Goal: Task Accomplishment & Management: Complete application form

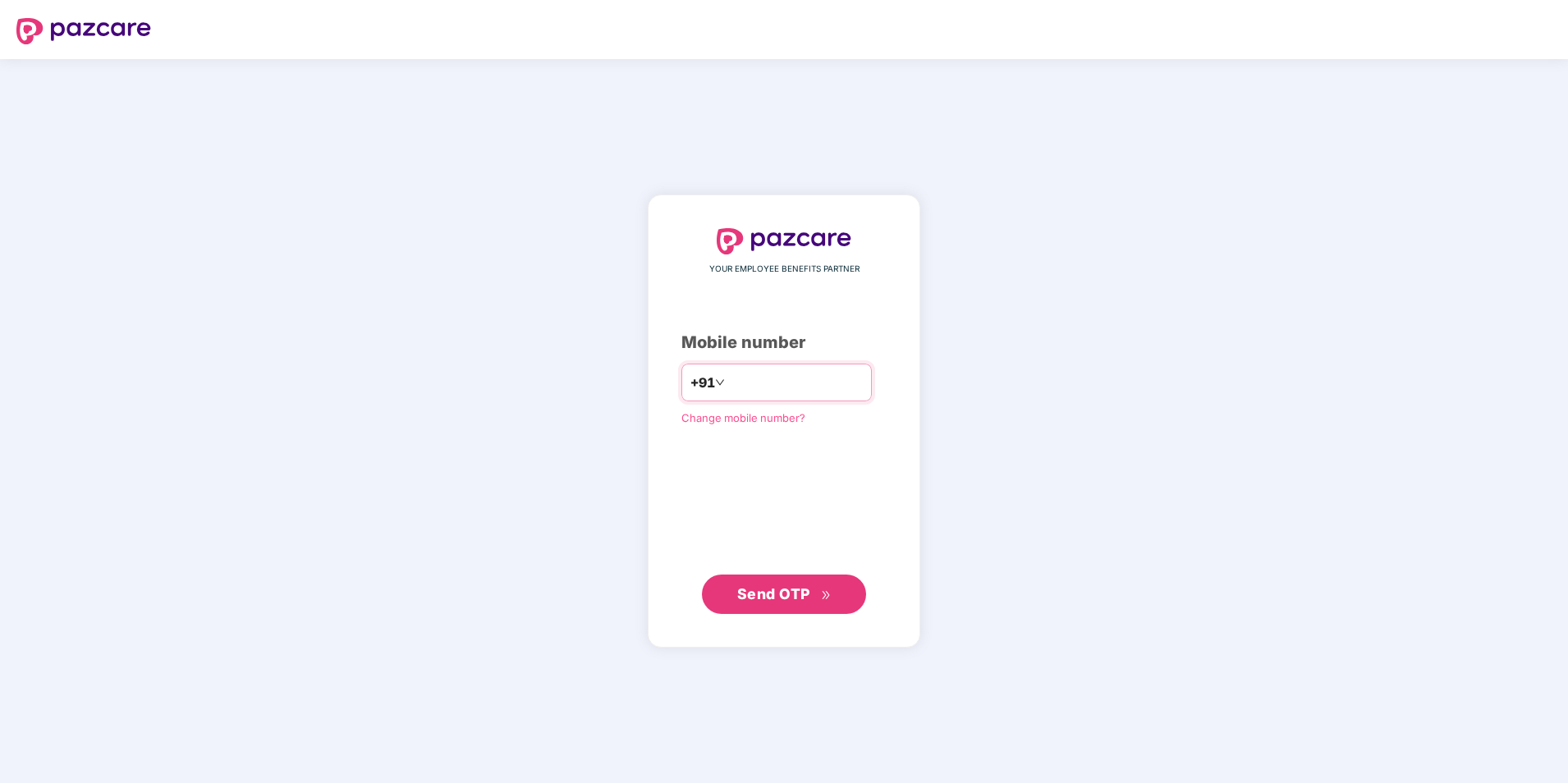
click at [741, 390] on input "number" at bounding box center [795, 382] width 135 height 26
type input "**********"
click at [810, 592] on span "Send OTP" at bounding box center [784, 593] width 94 height 23
click at [800, 597] on span "Send OTP" at bounding box center [774, 593] width 73 height 17
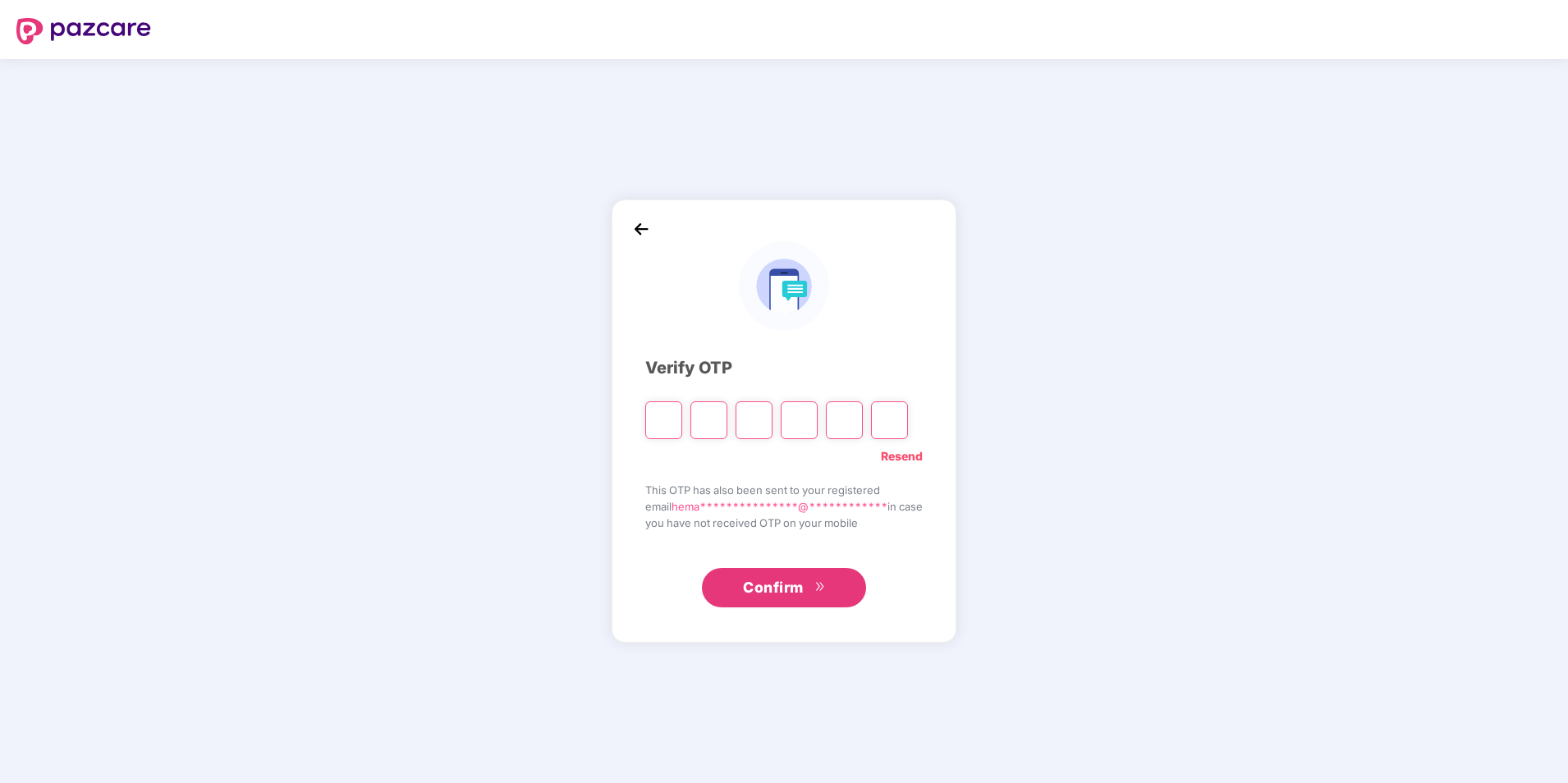
type input "*"
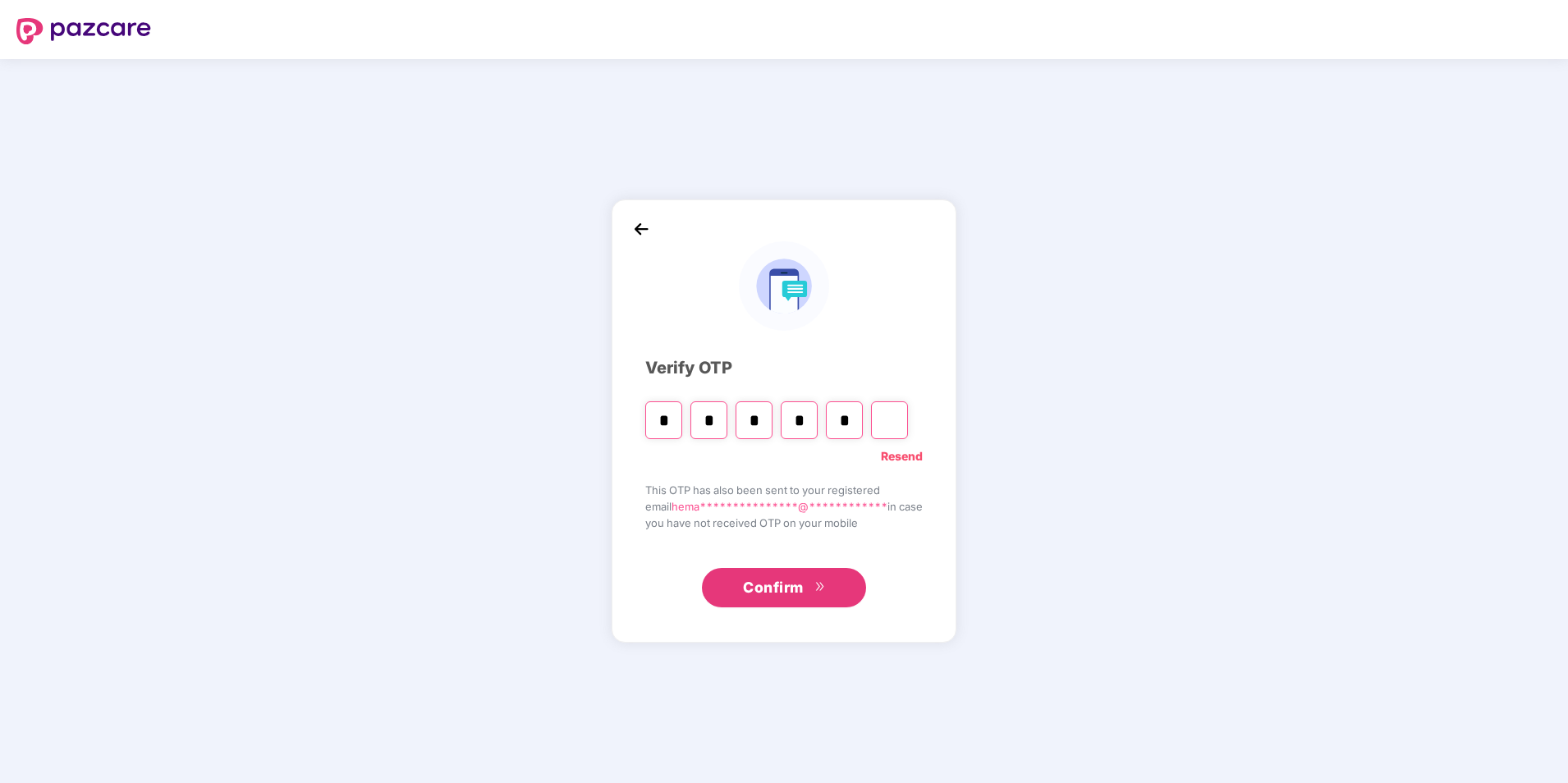
type input "*"
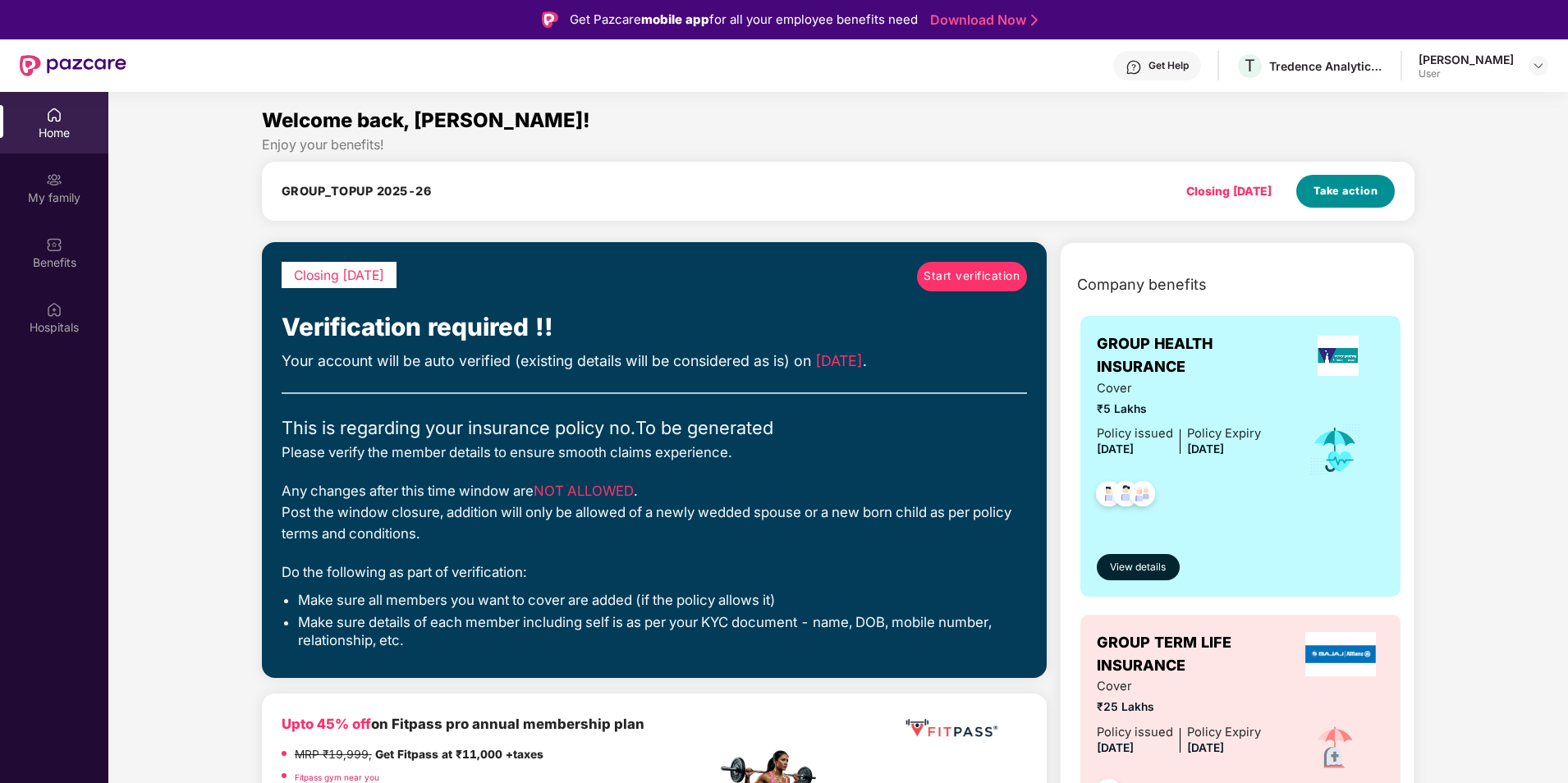
click at [1359, 192] on span "Take action" at bounding box center [1345, 191] width 65 height 16
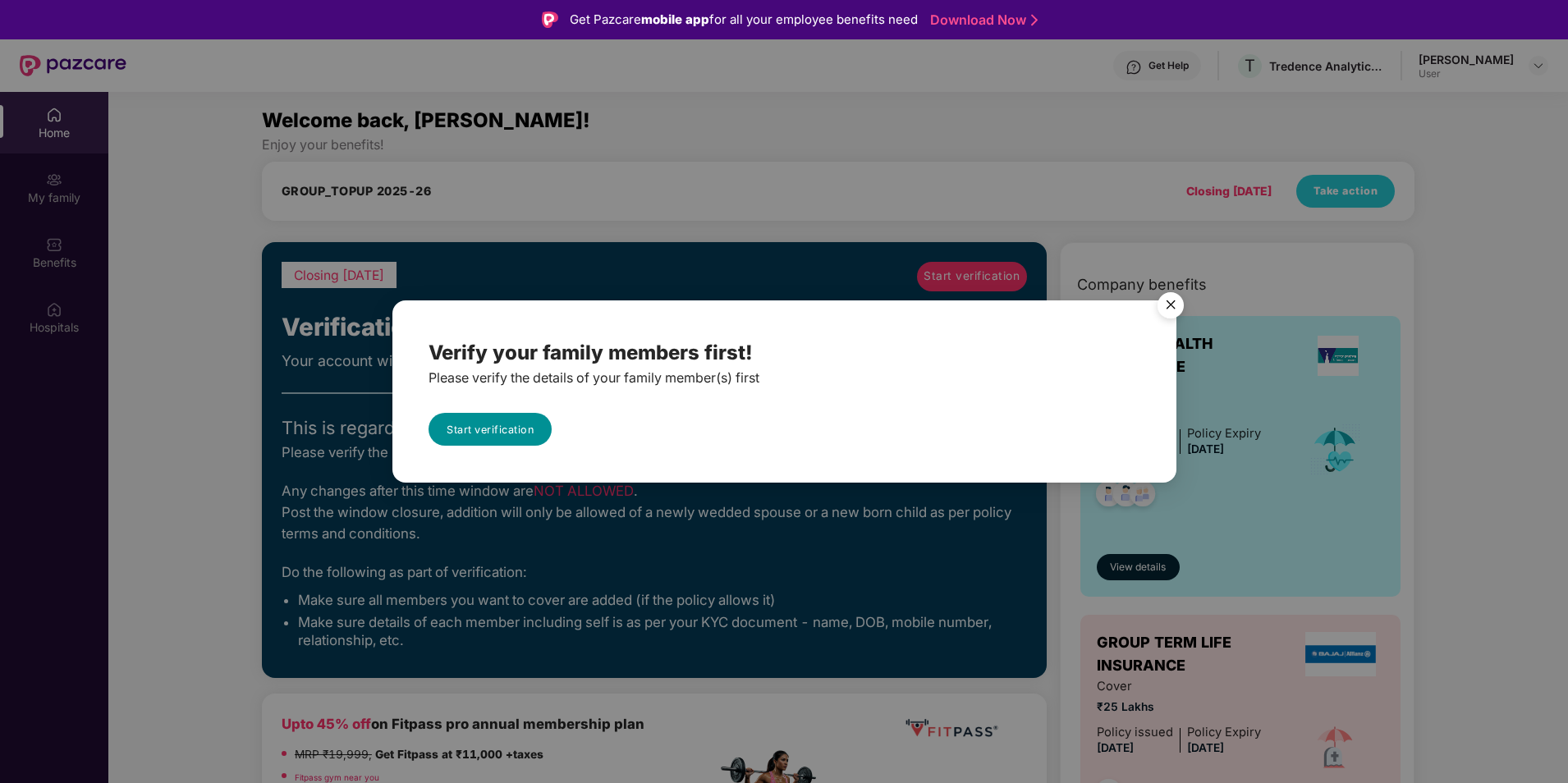
click at [512, 426] on link "Start verification" at bounding box center [490, 429] width 123 height 33
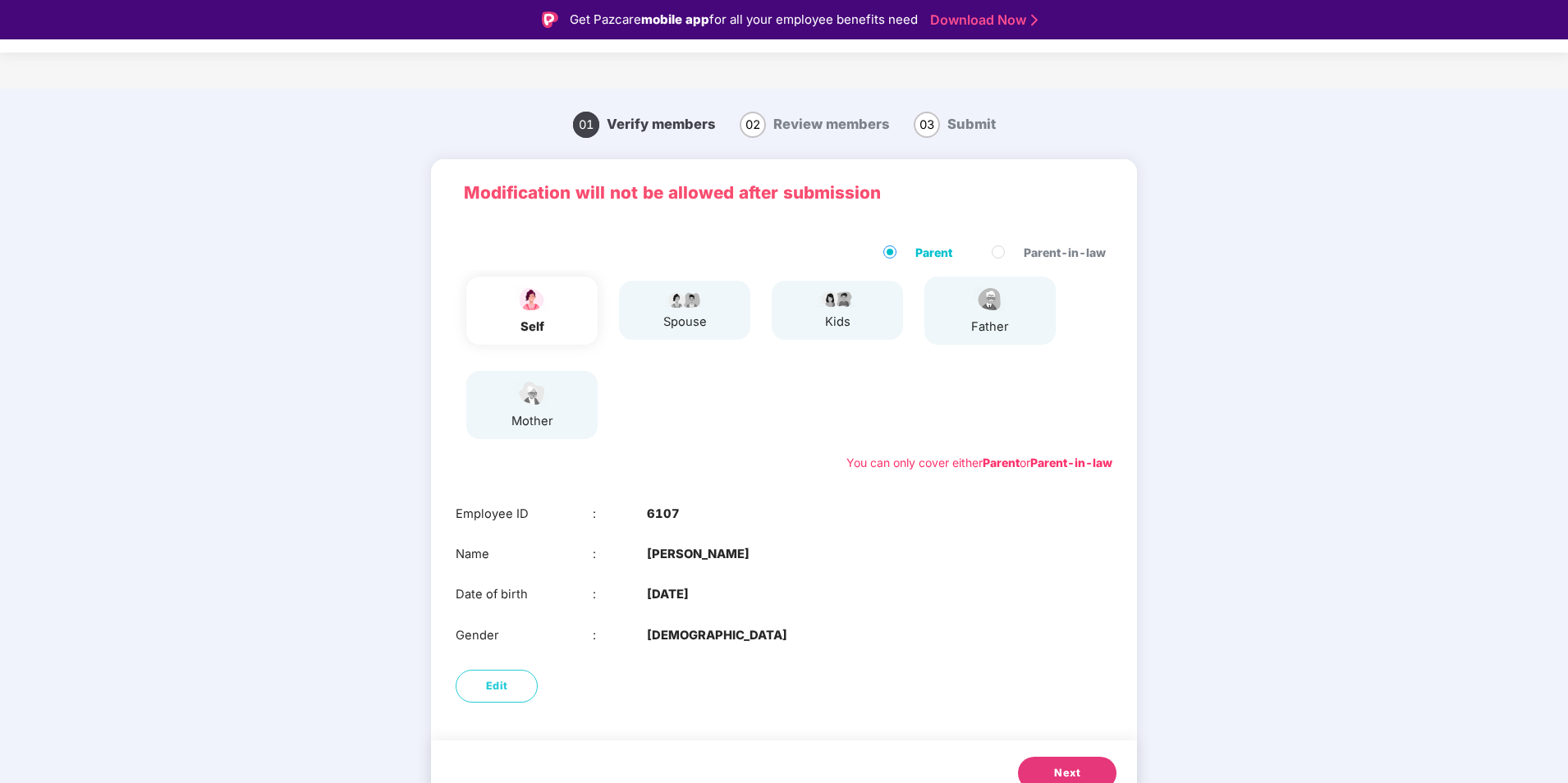
click at [548, 330] on div "self" at bounding box center [532, 327] width 41 height 19
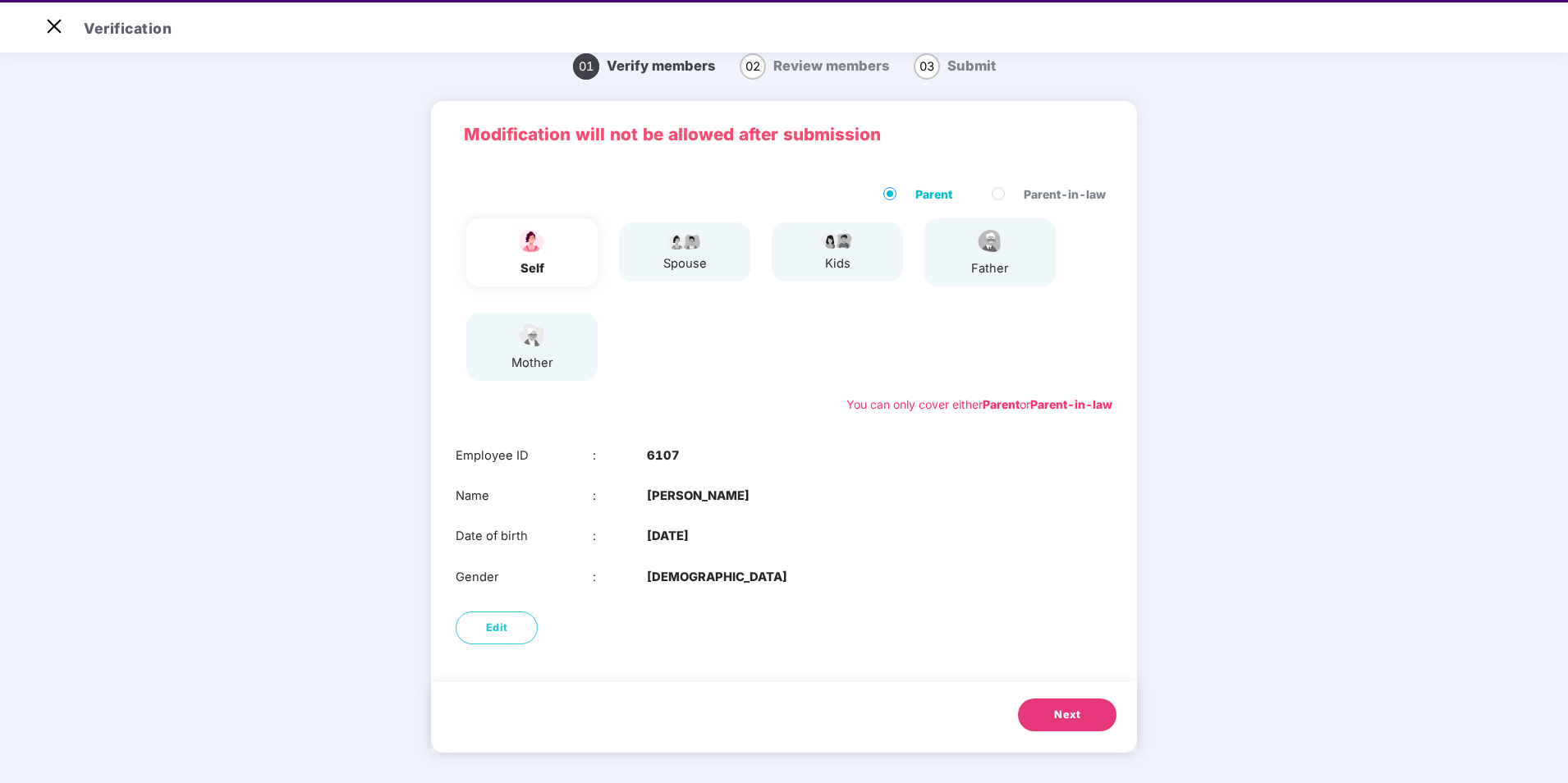
scroll to position [40, 0]
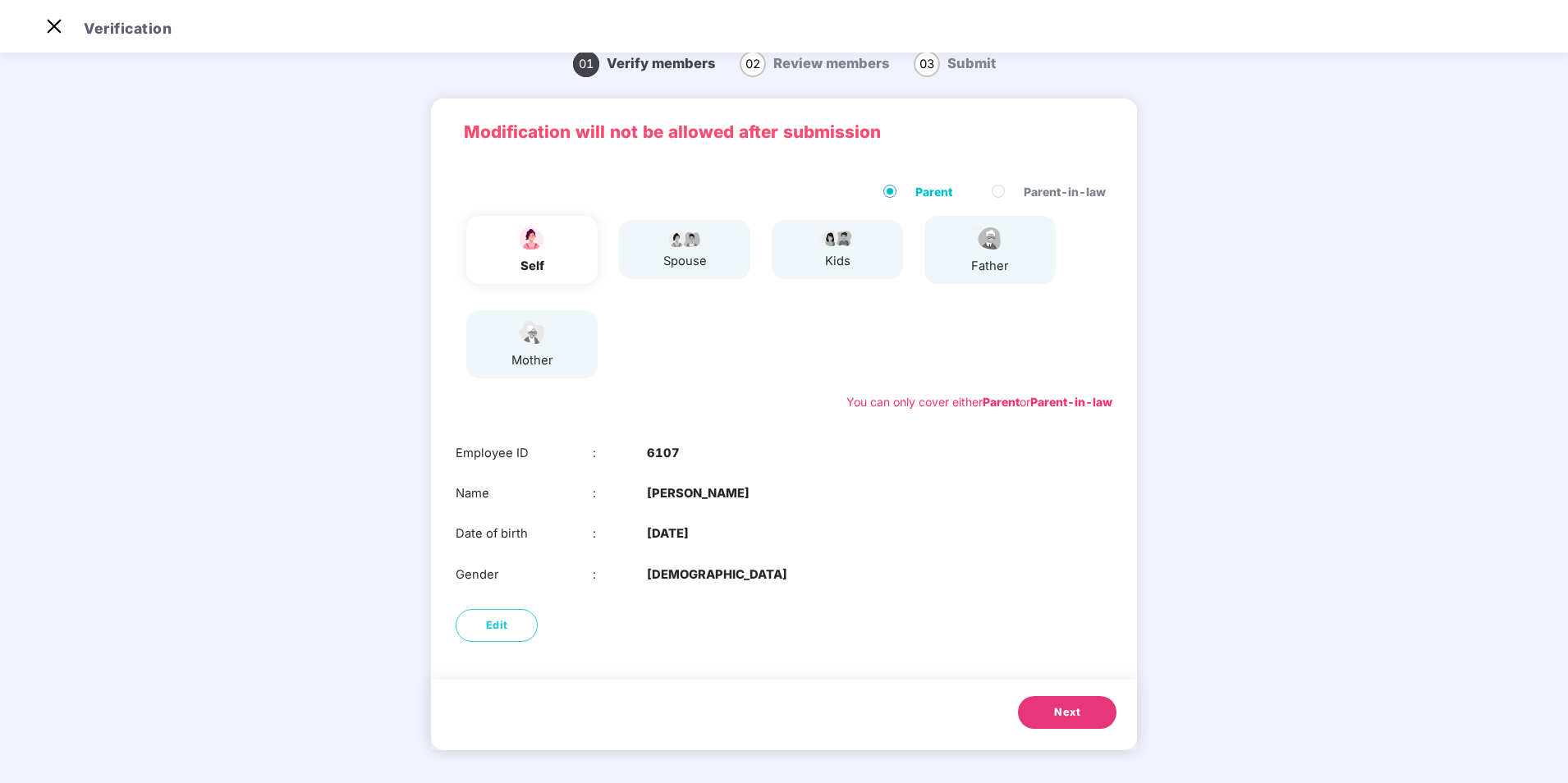
click at [1057, 712] on span "Next" at bounding box center [1067, 712] width 26 height 16
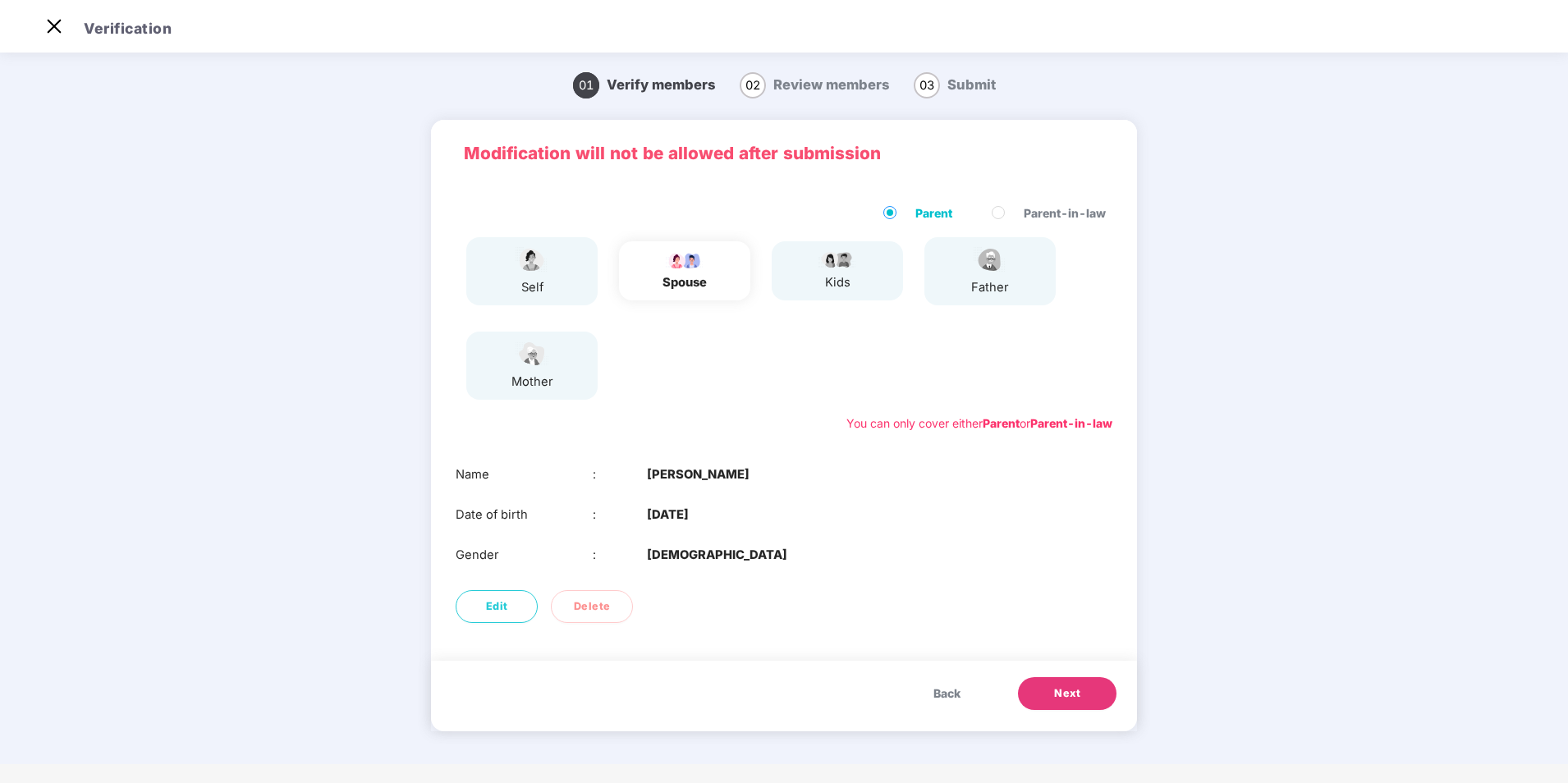
scroll to position [0, 0]
click at [1079, 699] on span "Next" at bounding box center [1067, 693] width 26 height 16
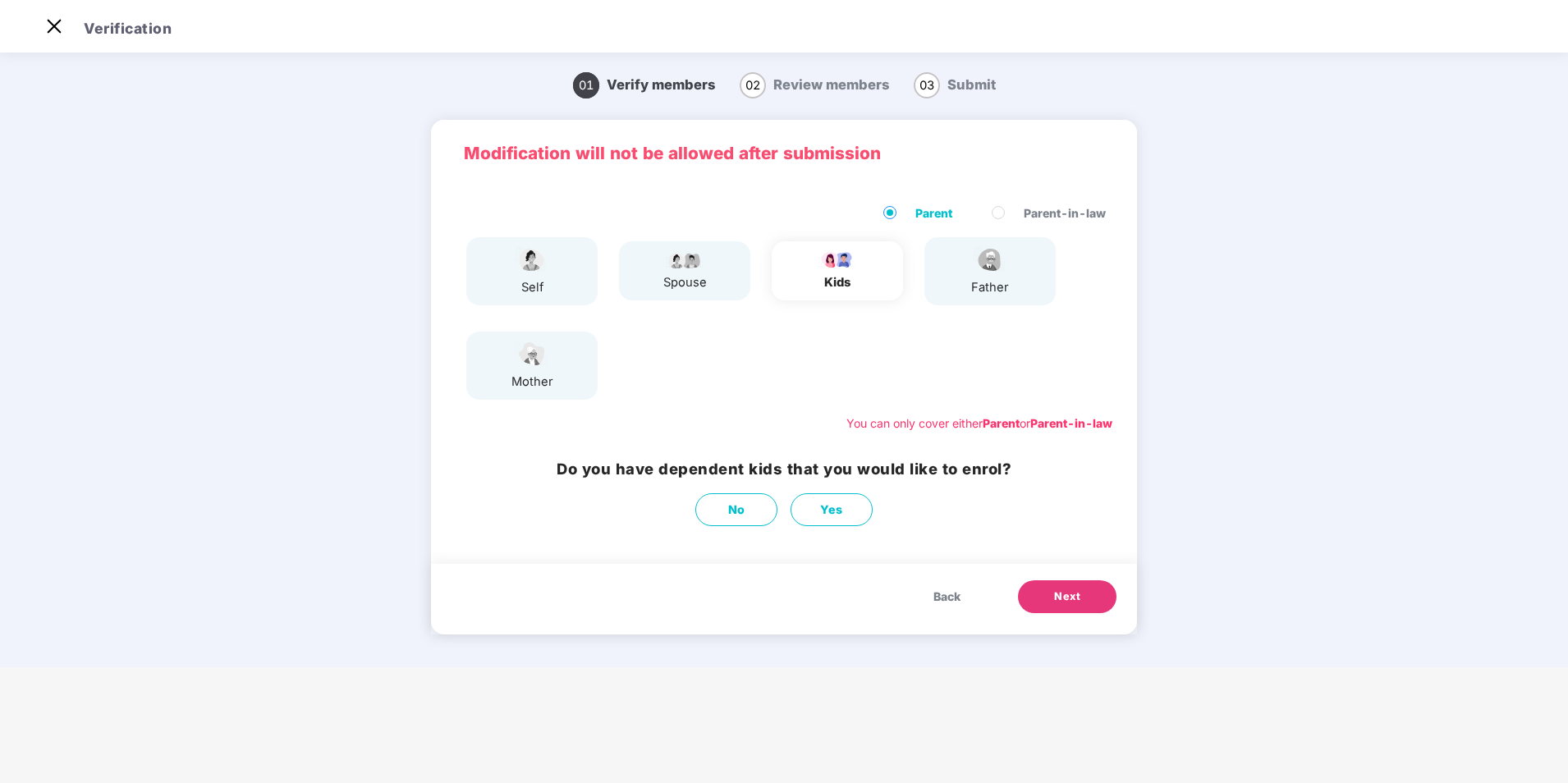
click at [1065, 596] on span "Next" at bounding box center [1067, 597] width 26 height 16
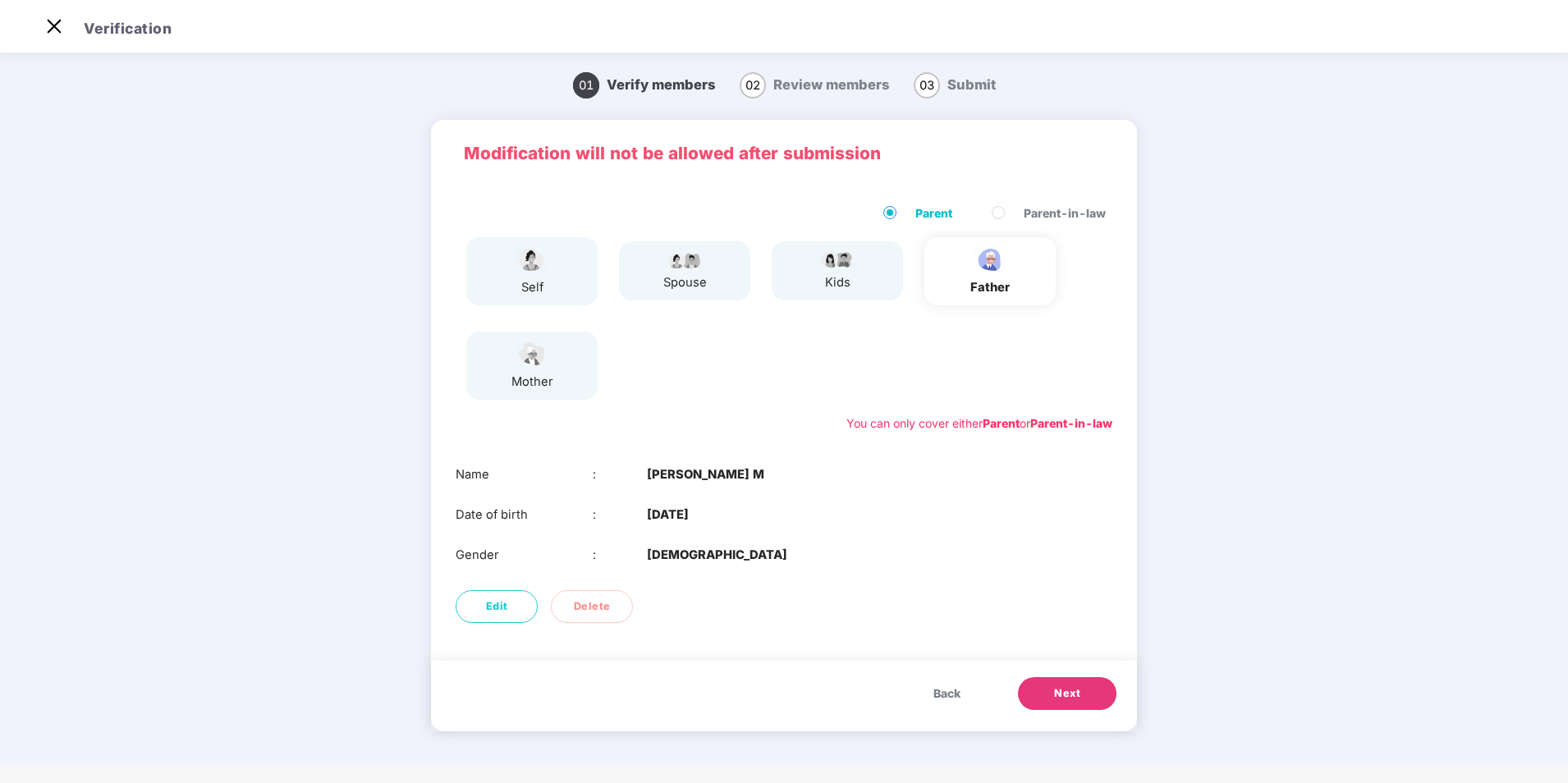
click at [1075, 697] on span "Next" at bounding box center [1067, 693] width 26 height 16
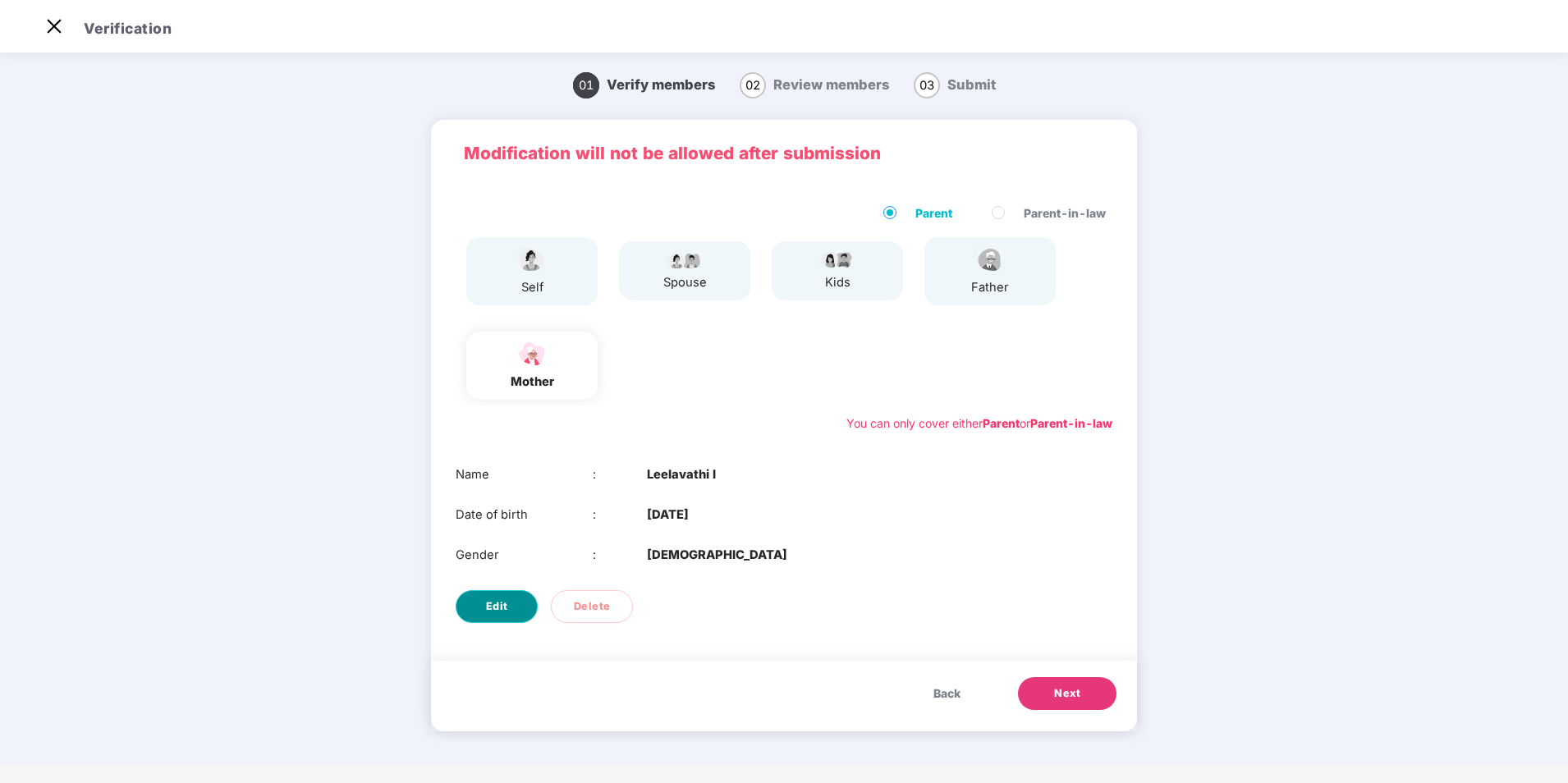
click at [501, 601] on span "Edit" at bounding box center [497, 606] width 22 height 16
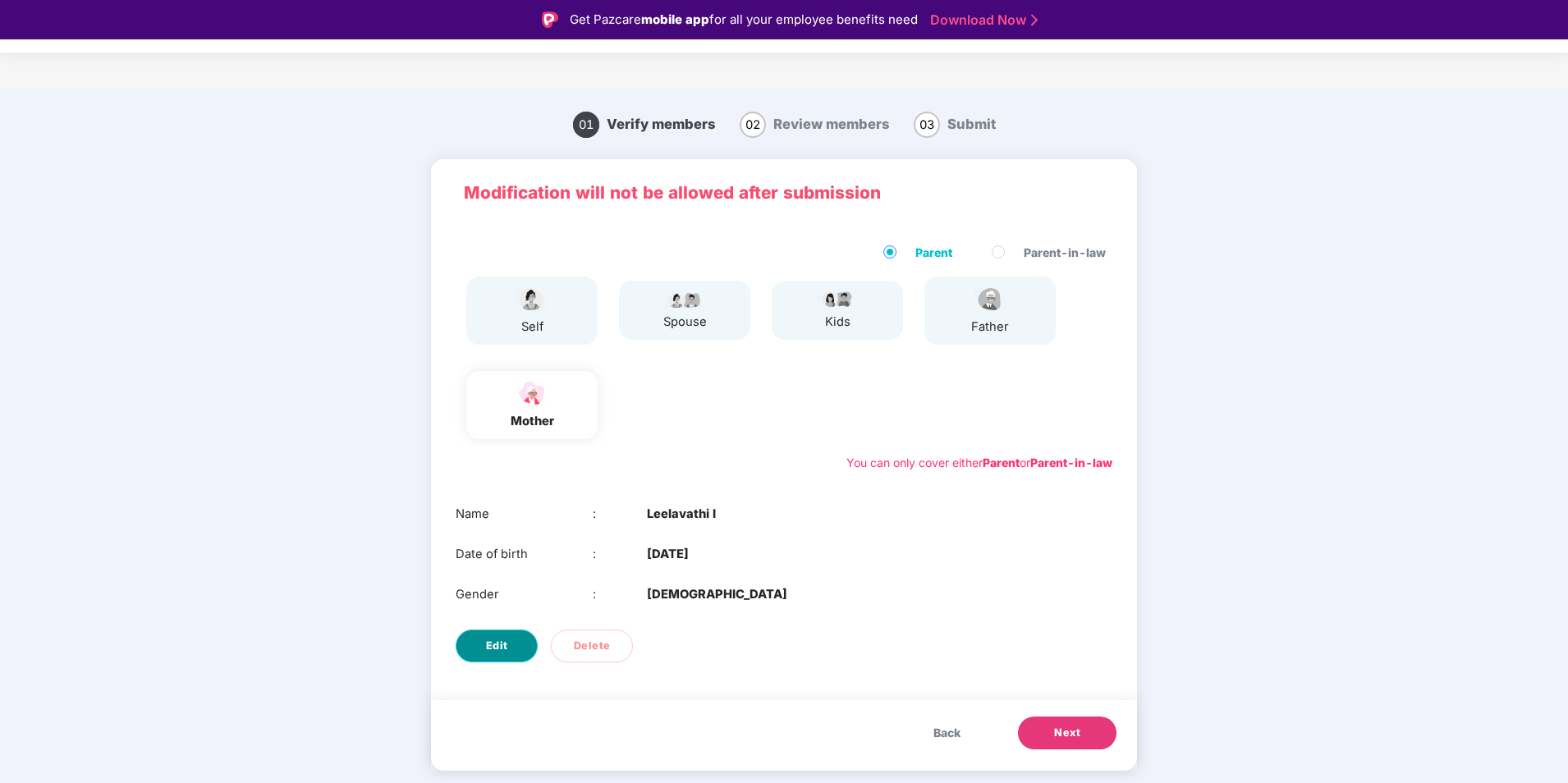
select select "******"
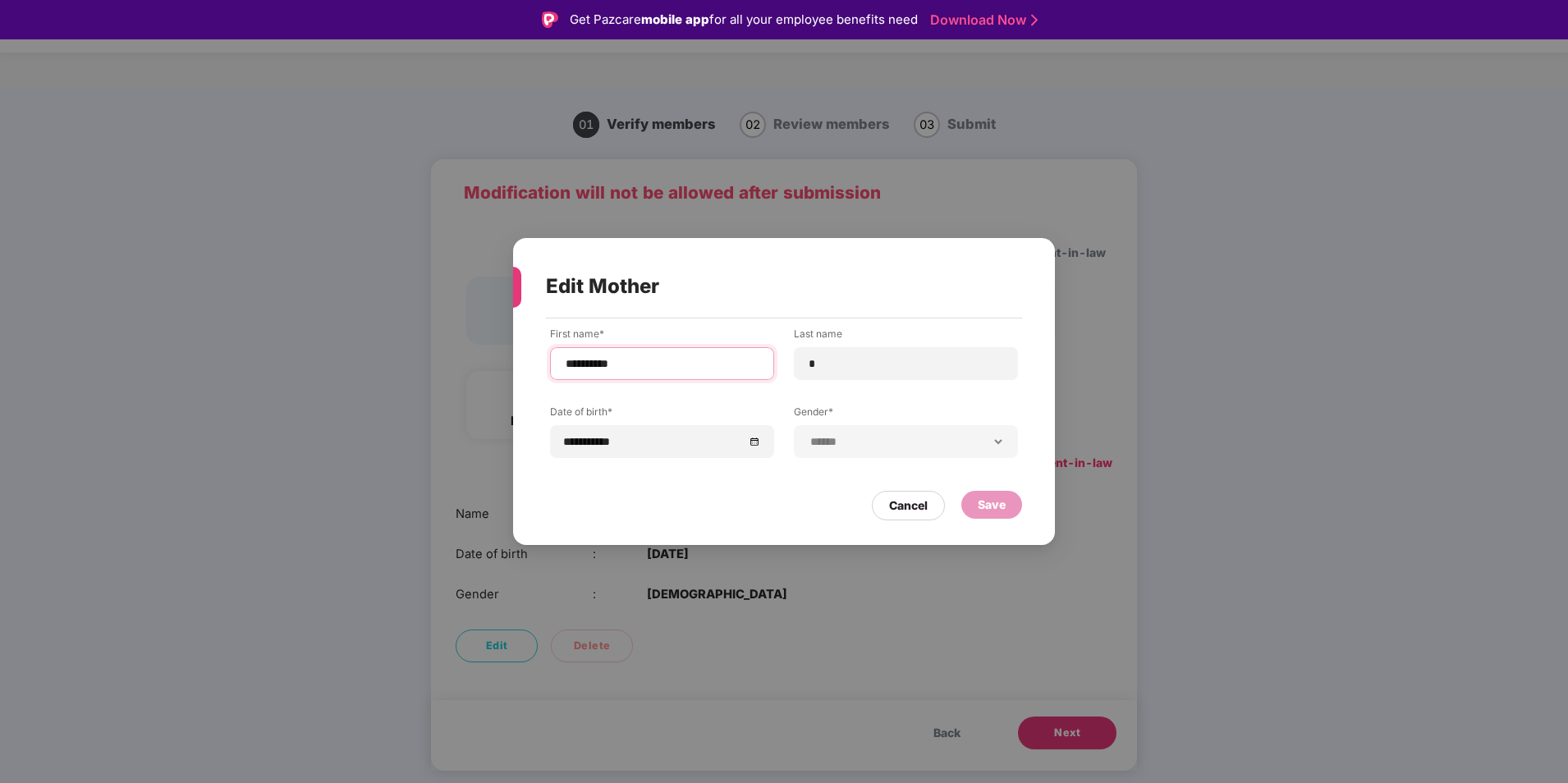
drag, startPoint x: 648, startPoint y: 363, endPoint x: 556, endPoint y: 367, distance: 92.1
click at [556, 367] on div "**********" at bounding box center [662, 363] width 224 height 33
type input "**********"
click at [752, 434] on div "**********" at bounding box center [661, 441] width 196 height 18
click at [748, 439] on div "**********" at bounding box center [661, 441] width 196 height 18
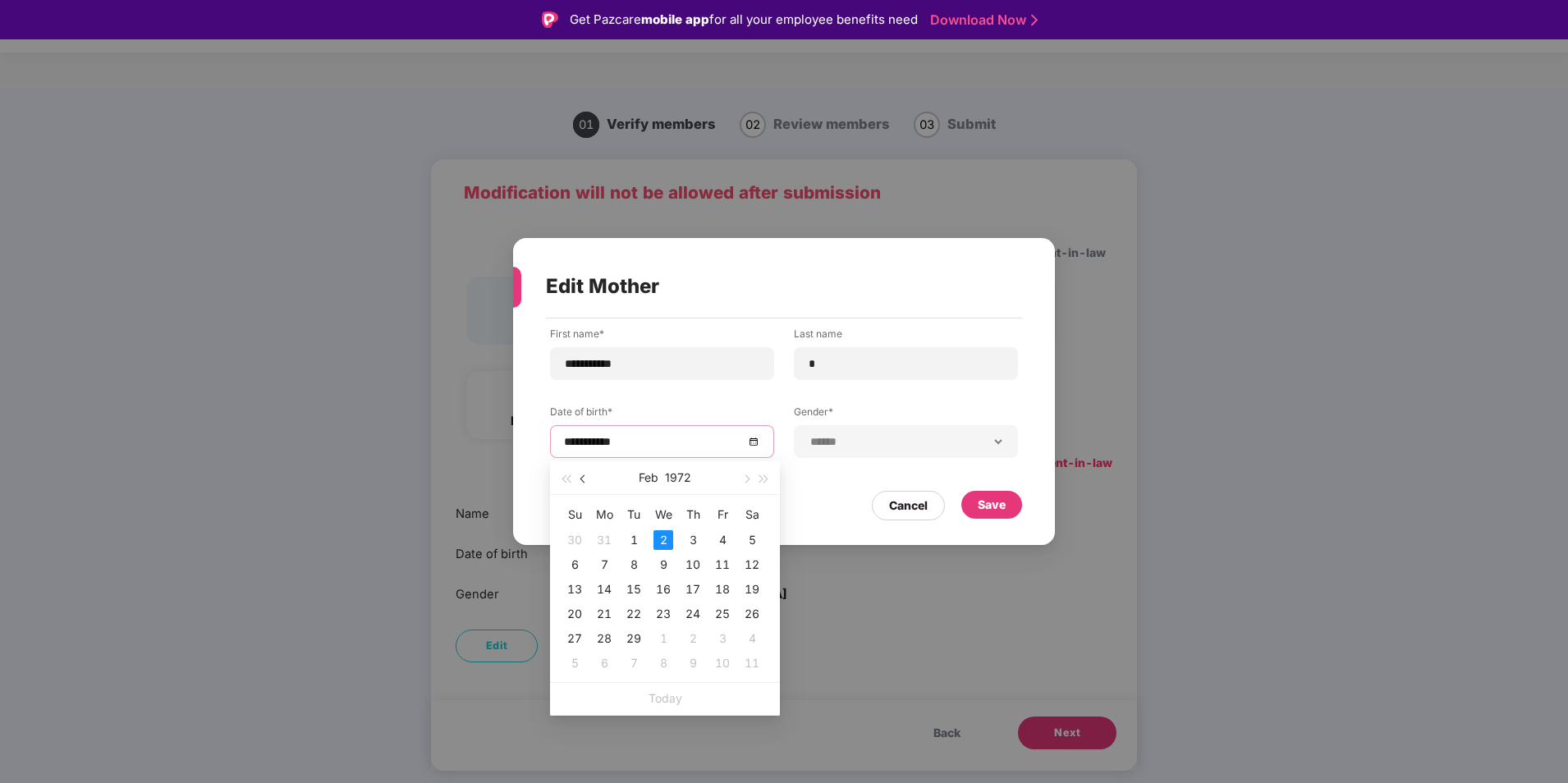
click at [586, 480] on span "button" at bounding box center [585, 479] width 9 height 9
click at [679, 474] on button "1971" at bounding box center [680, 477] width 24 height 33
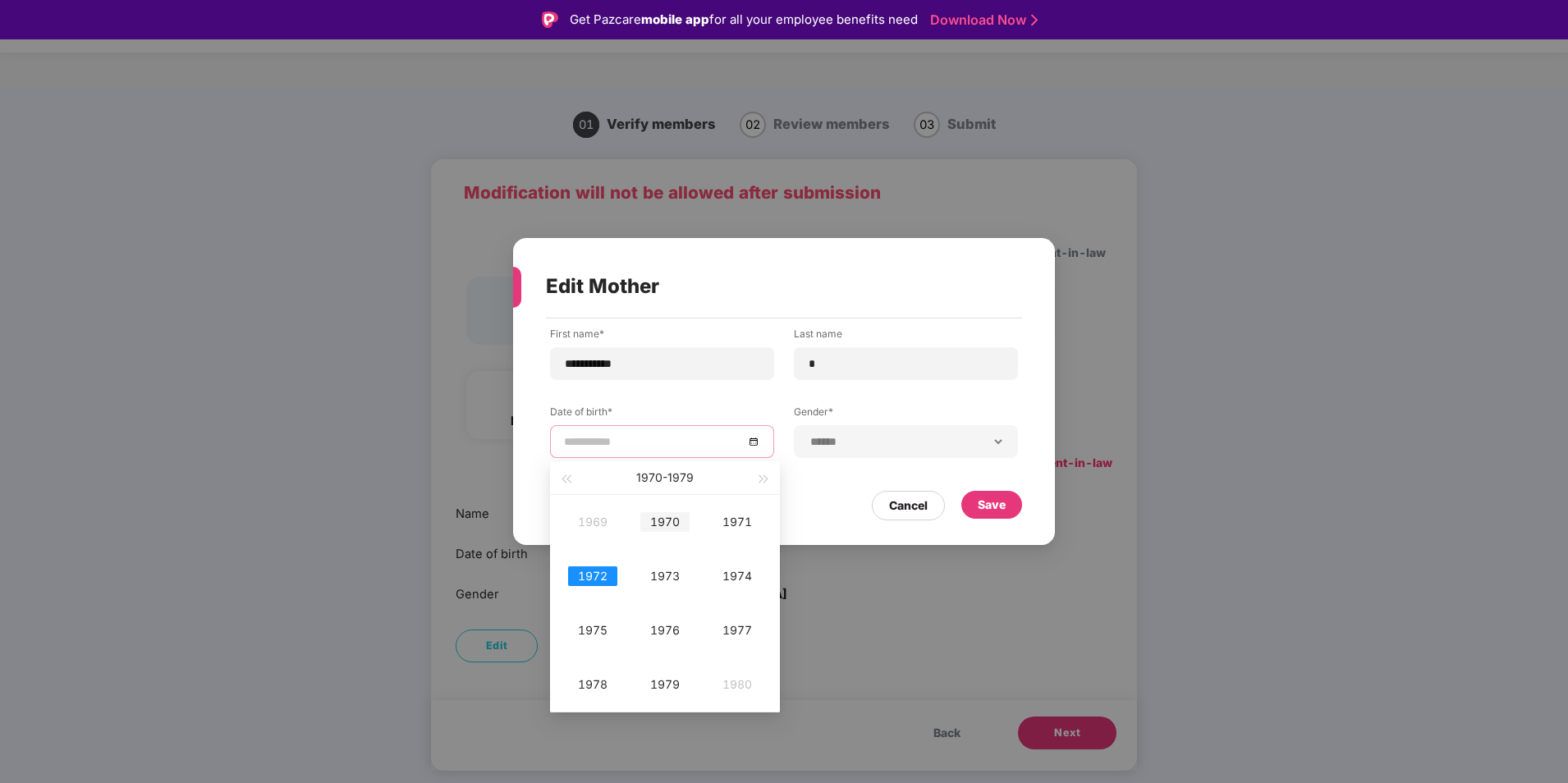
click at [671, 520] on div "1970" at bounding box center [665, 521] width 49 height 20
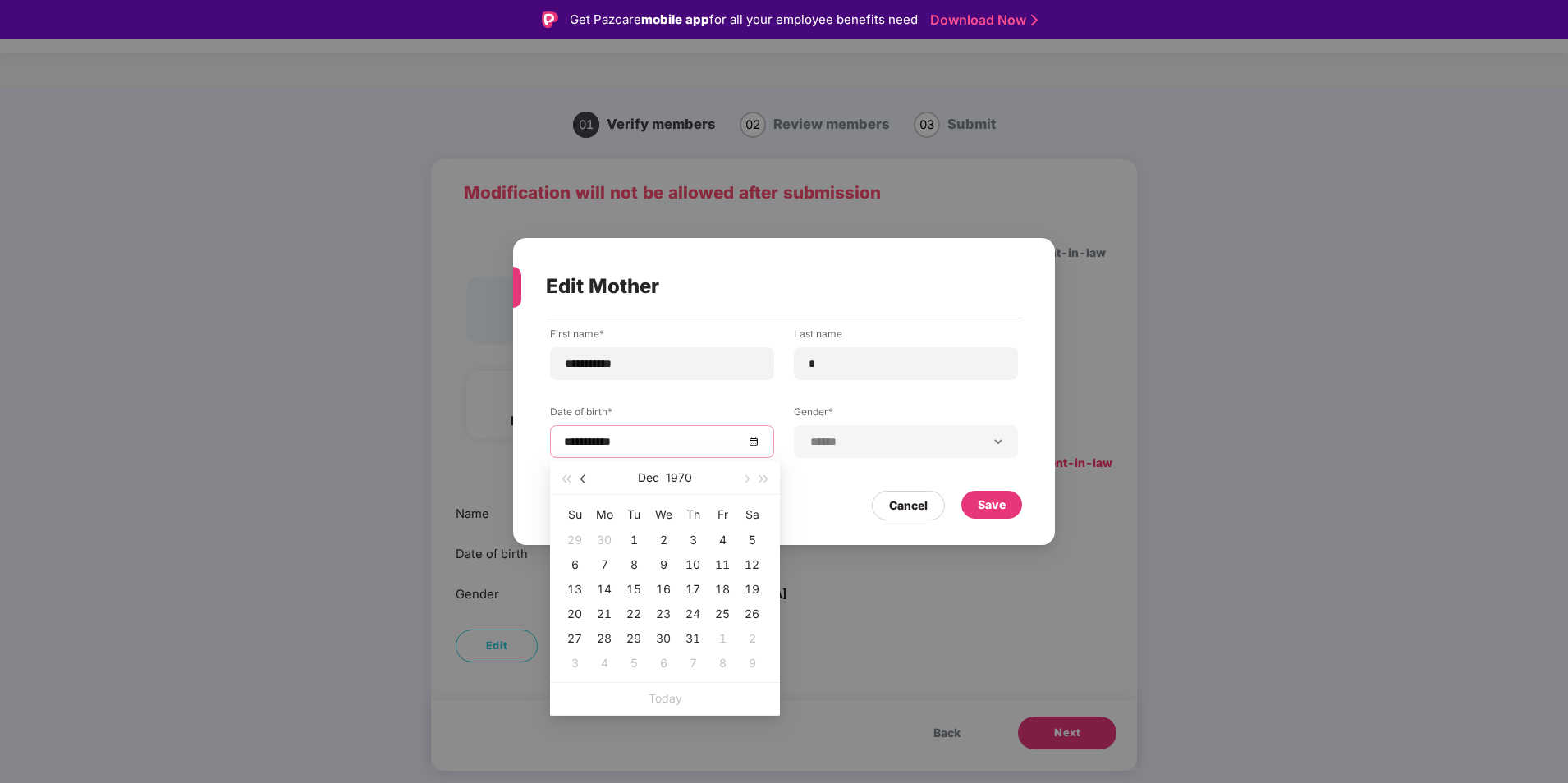
click at [583, 479] on span "button" at bounding box center [585, 479] width 9 height 9
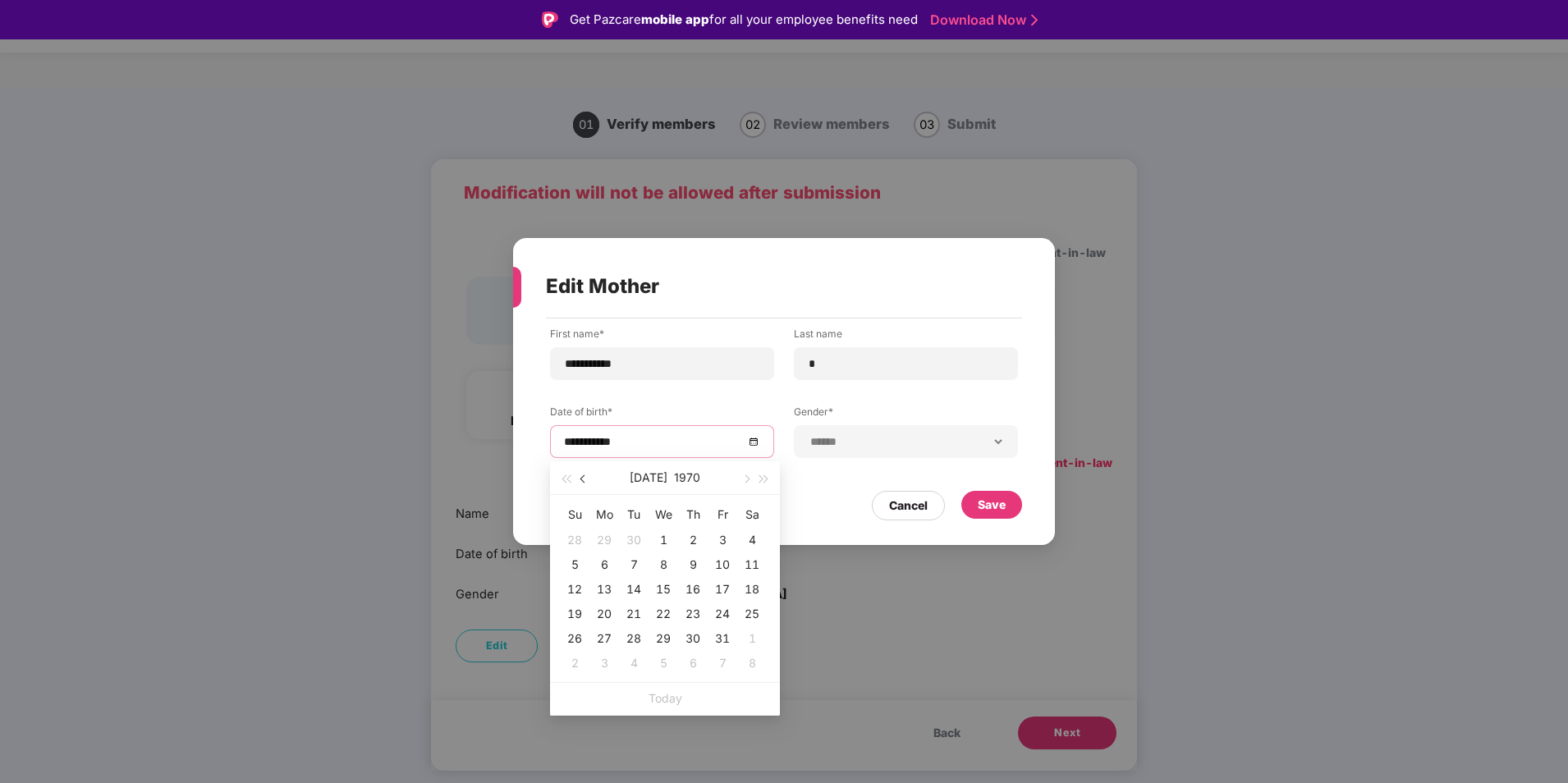
click at [583, 479] on span "button" at bounding box center [585, 479] width 9 height 9
type input "**********"
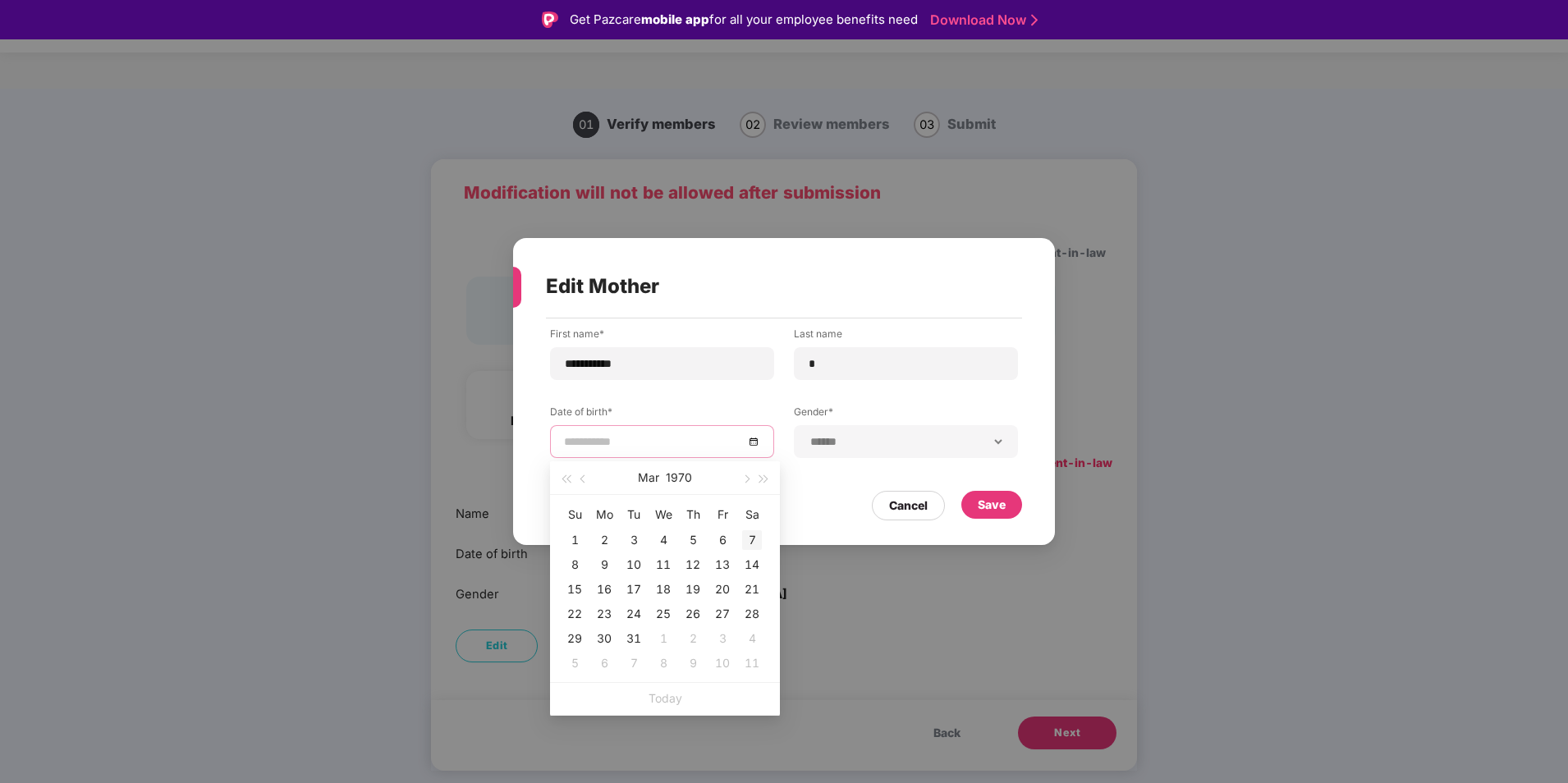
click at [758, 535] on div "7" at bounding box center [751, 540] width 20 height 20
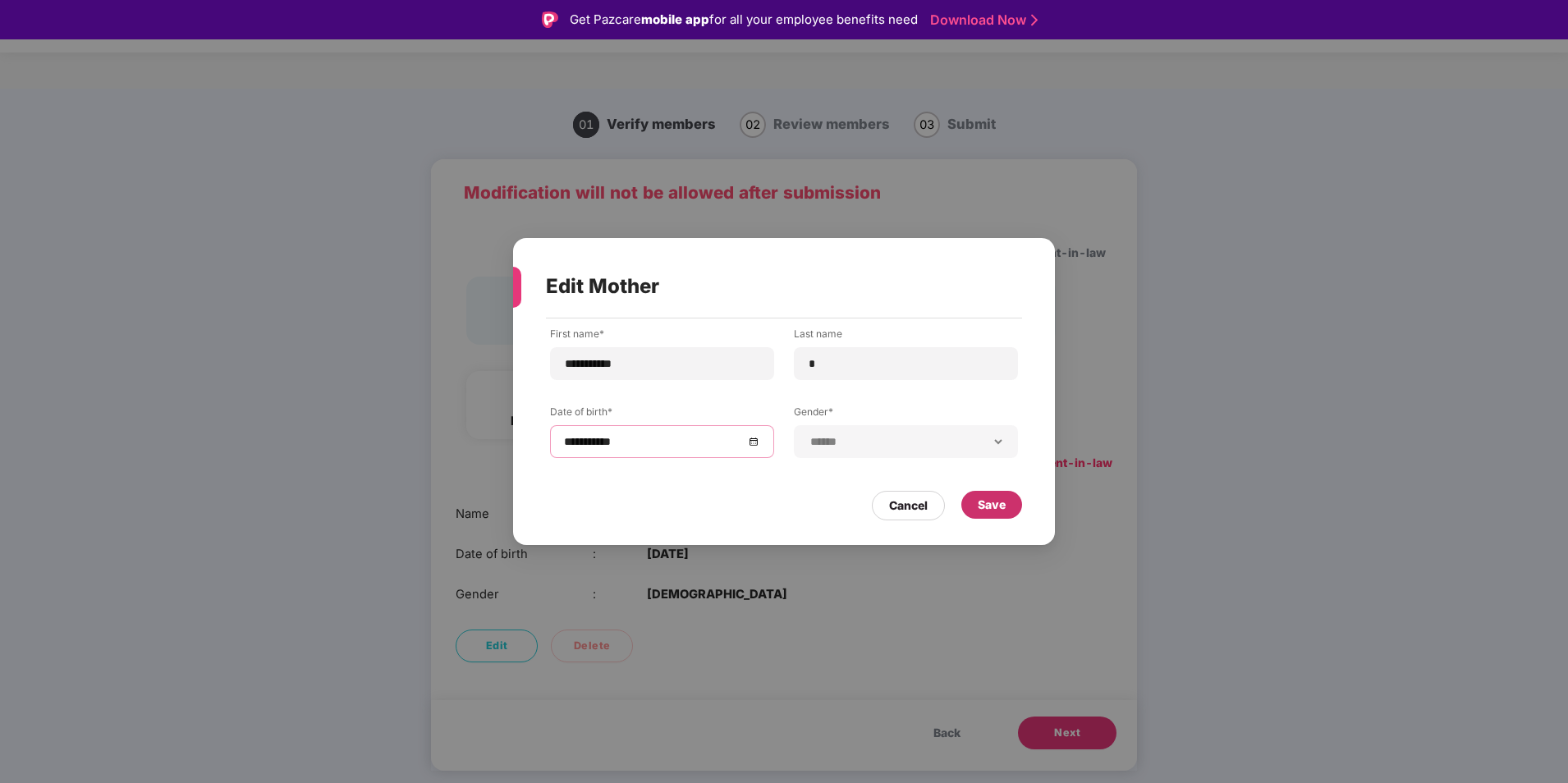
click at [1007, 507] on div "Save" at bounding box center [991, 505] width 60 height 28
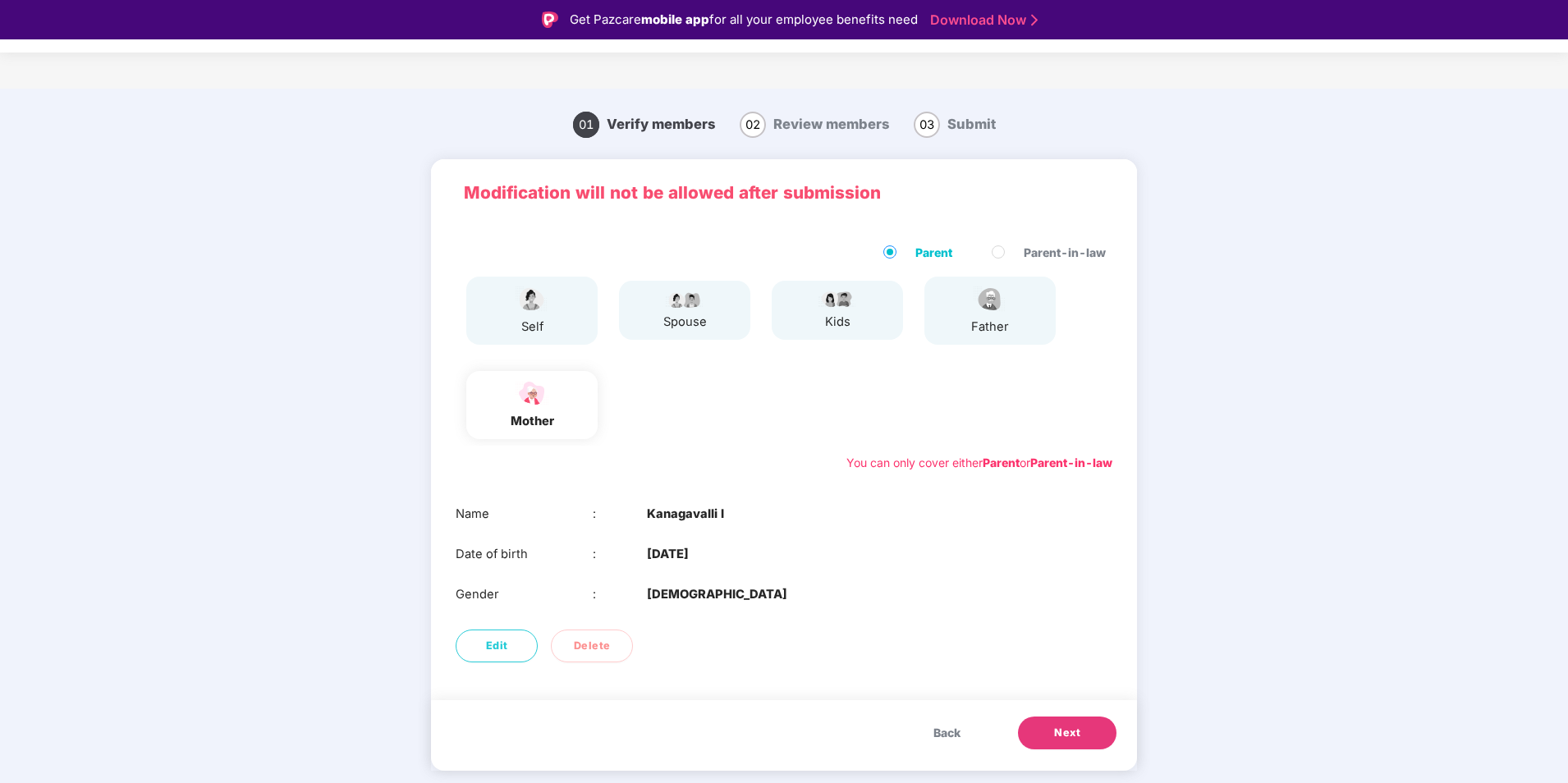
click at [978, 300] on img at bounding box center [990, 299] width 41 height 28
click at [504, 638] on span "Edit" at bounding box center [497, 646] width 22 height 16
select select "******"
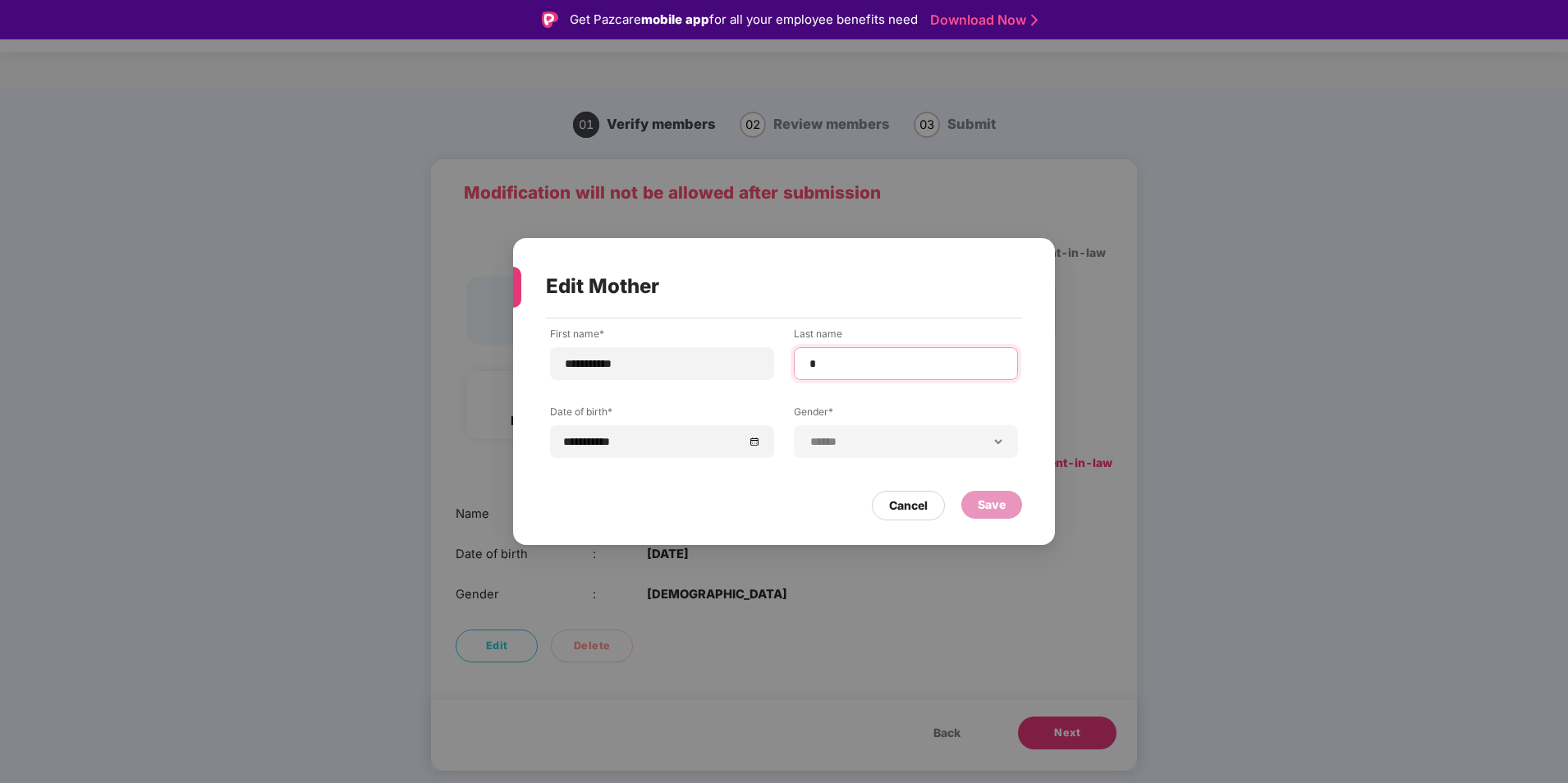
drag, startPoint x: 838, startPoint y: 359, endPoint x: 802, endPoint y: 359, distance: 36.0
click at [802, 359] on div "*" at bounding box center [906, 363] width 224 height 33
type input "*"
click at [991, 498] on div "Save" at bounding box center [991, 504] width 28 height 18
click at [983, 504] on div "Save" at bounding box center [991, 504] width 28 height 18
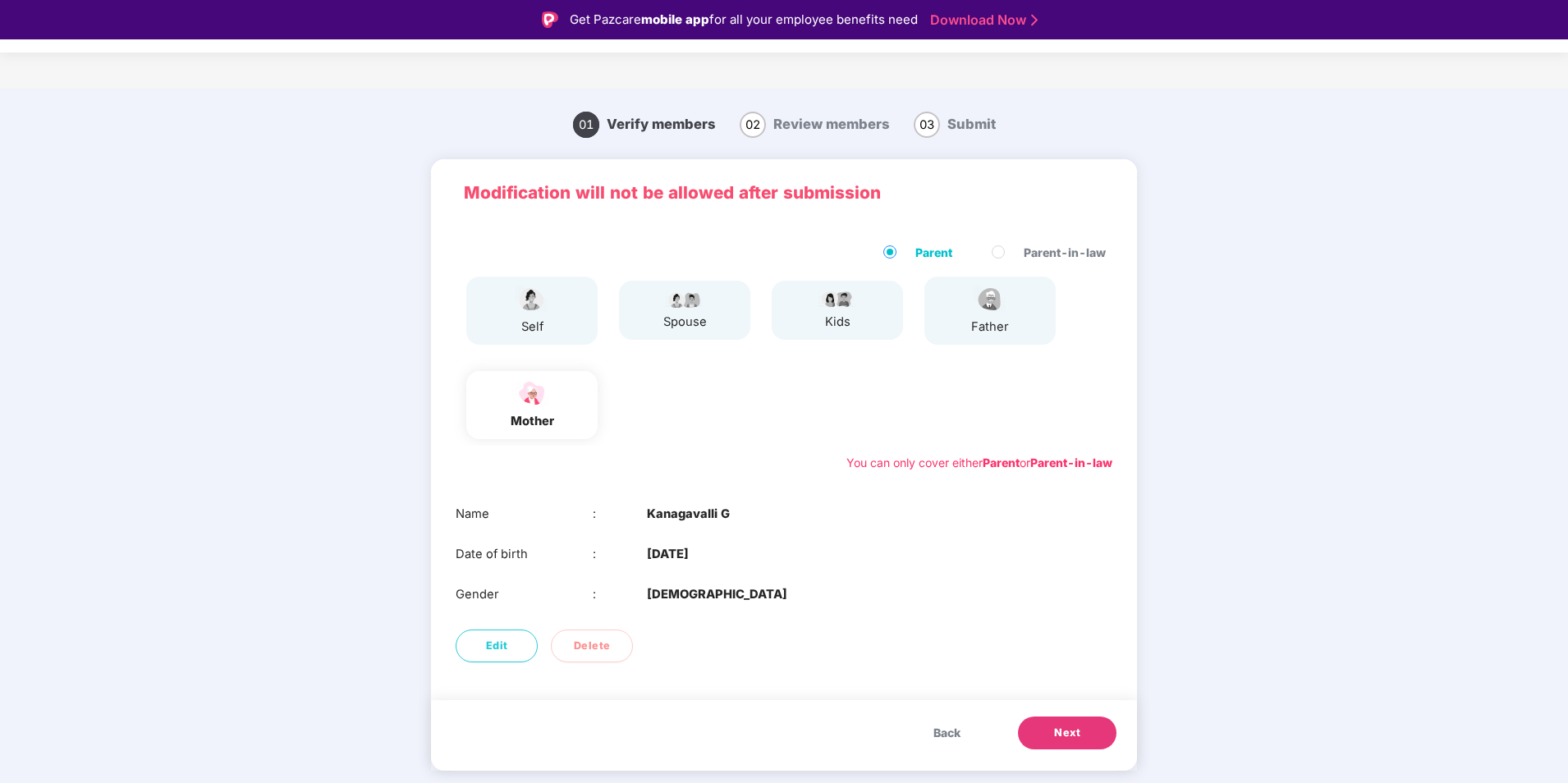
click at [952, 729] on span "Back" at bounding box center [946, 733] width 27 height 18
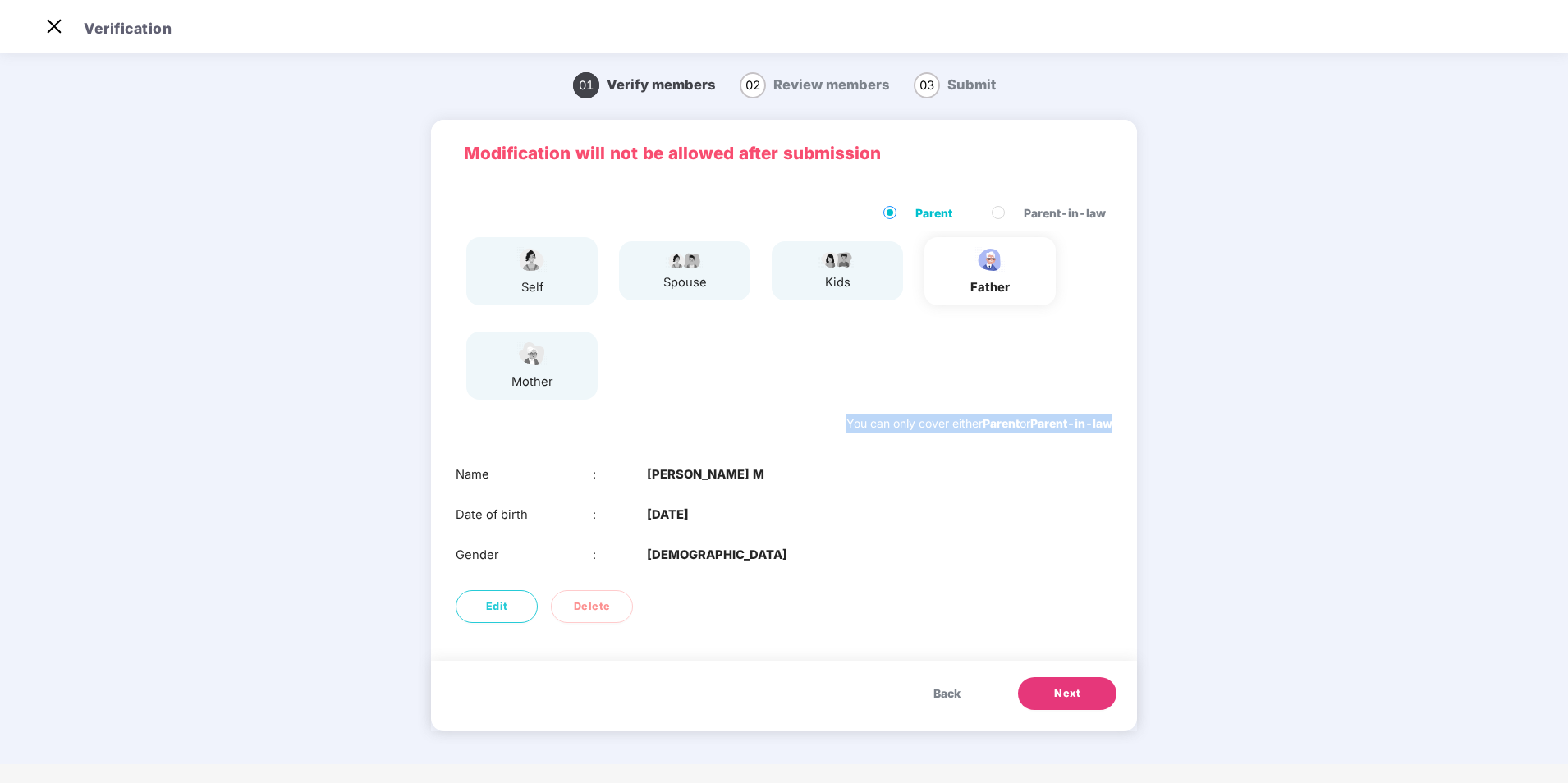
drag, startPoint x: 835, startPoint y: 423, endPoint x: 1116, endPoint y: 418, distance: 281.0
click at [1116, 418] on div "Parent Parent-in-law self spouse kids father mother You can only cover either P…" at bounding box center [784, 319] width 706 height 262
drag, startPoint x: 1116, startPoint y: 418, endPoint x: 997, endPoint y: 441, distance: 121.2
click at [997, 441] on div "Parent Parent-in-law self spouse kids father mother You can only cover either P…" at bounding box center [784, 319] width 706 height 262
drag, startPoint x: 845, startPoint y: 424, endPoint x: 1159, endPoint y: 427, distance: 314.0
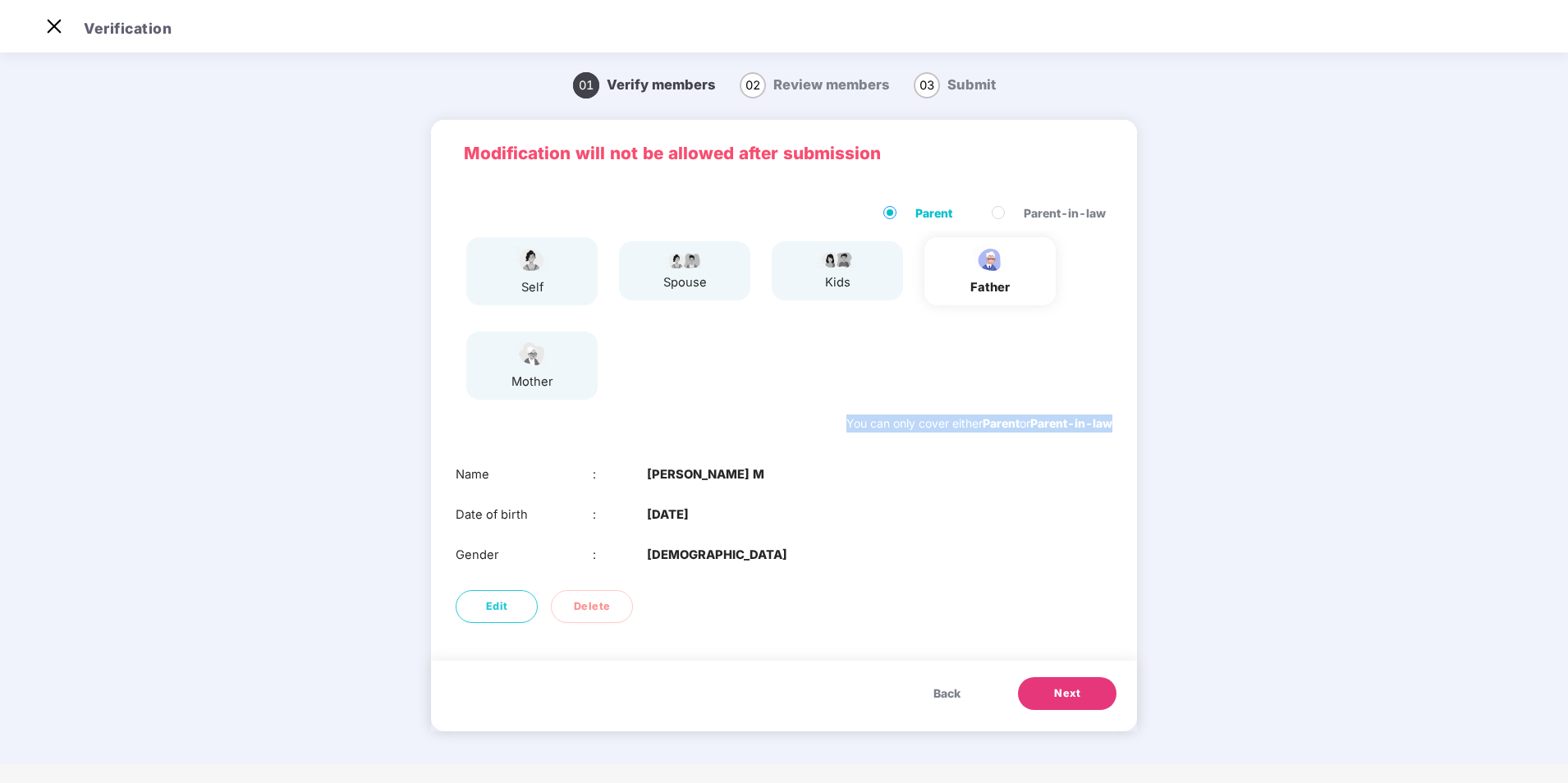
click at [1159, 427] on div "01 Verify members 02 Review members 03 Submit Modification will not be allowed …" at bounding box center [784, 411] width 1178 height 707
drag, startPoint x: 1159, startPoint y: 427, endPoint x: 1048, endPoint y: 459, distance: 115.5
click at [1048, 459] on div "Name : [PERSON_NAME] M Date of birth : [DEMOGRAPHIC_DATA] Gender : [DEMOGRAPHIC…" at bounding box center [784, 515] width 706 height 132
drag, startPoint x: 838, startPoint y: 423, endPoint x: 1153, endPoint y: 430, distance: 315.1
click at [1153, 430] on div "01 Verify members 02 Review members 03 Submit Modification will not be allowed …" at bounding box center [784, 411] width 1178 height 707
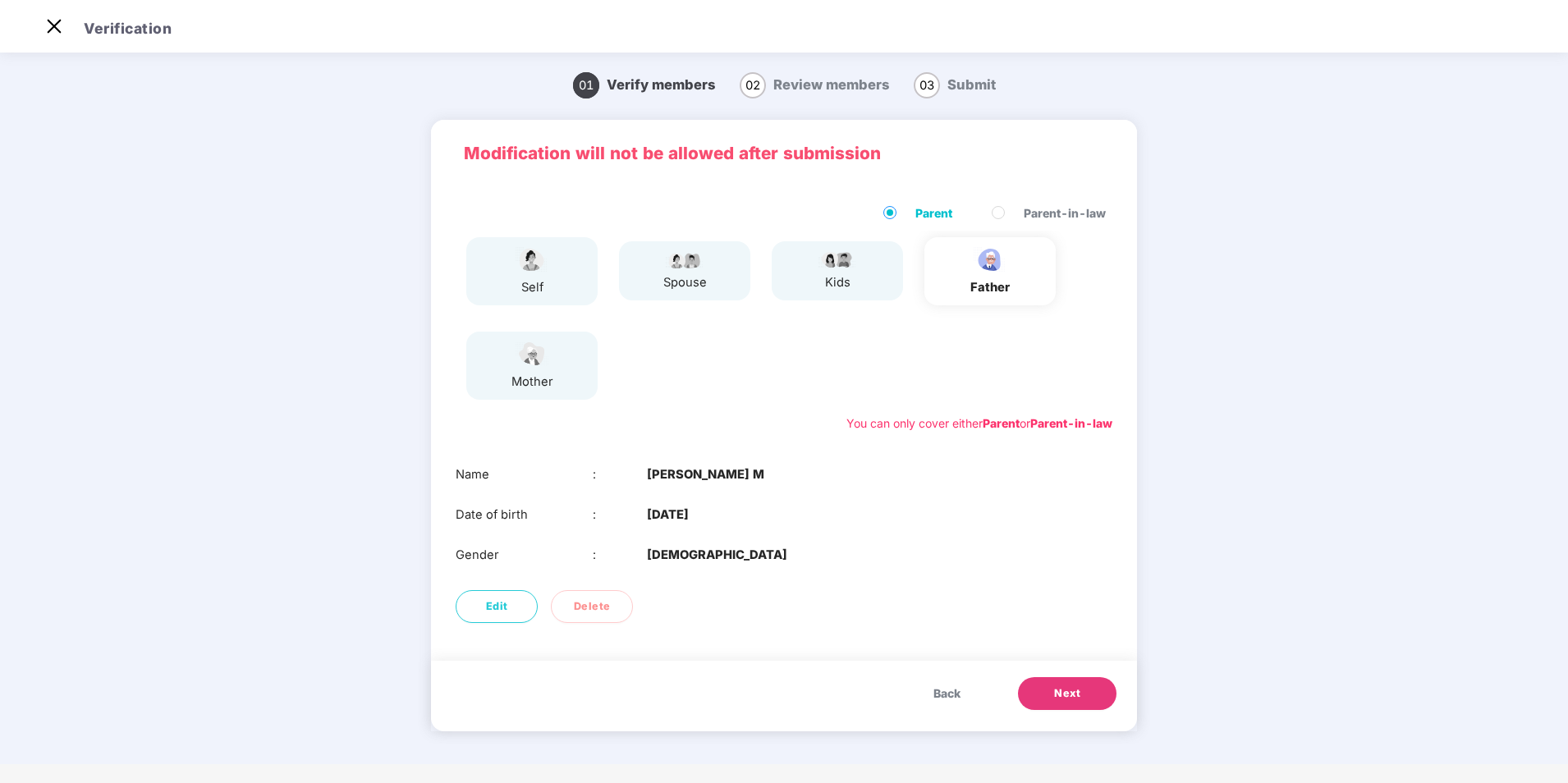
click at [983, 475] on div "Name : [PERSON_NAME] M" at bounding box center [784, 475] width 657 height 19
click at [585, 607] on span "Delete" at bounding box center [592, 606] width 37 height 16
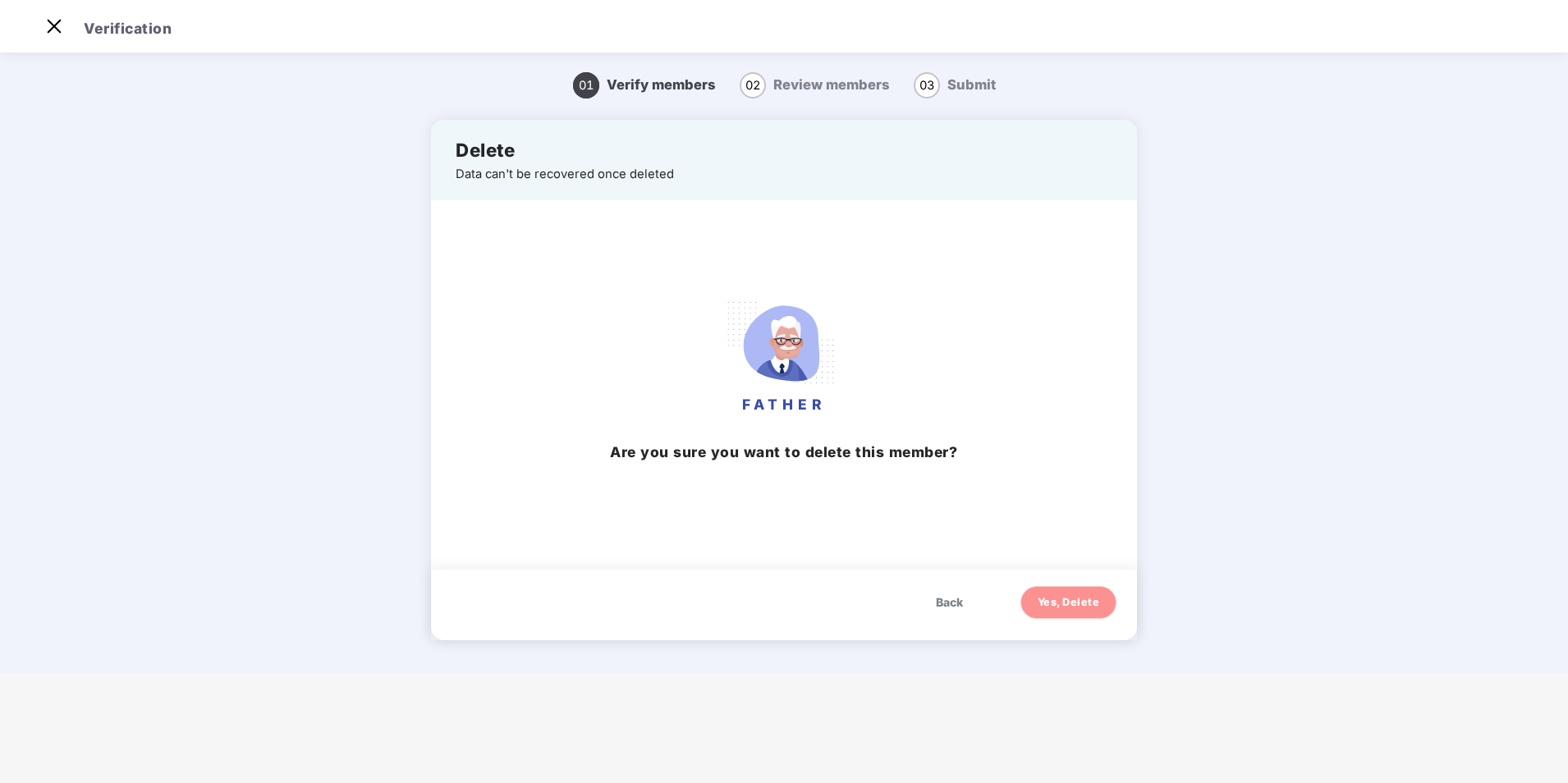
click at [1071, 596] on span "Yes, Delete" at bounding box center [1069, 602] width 62 height 16
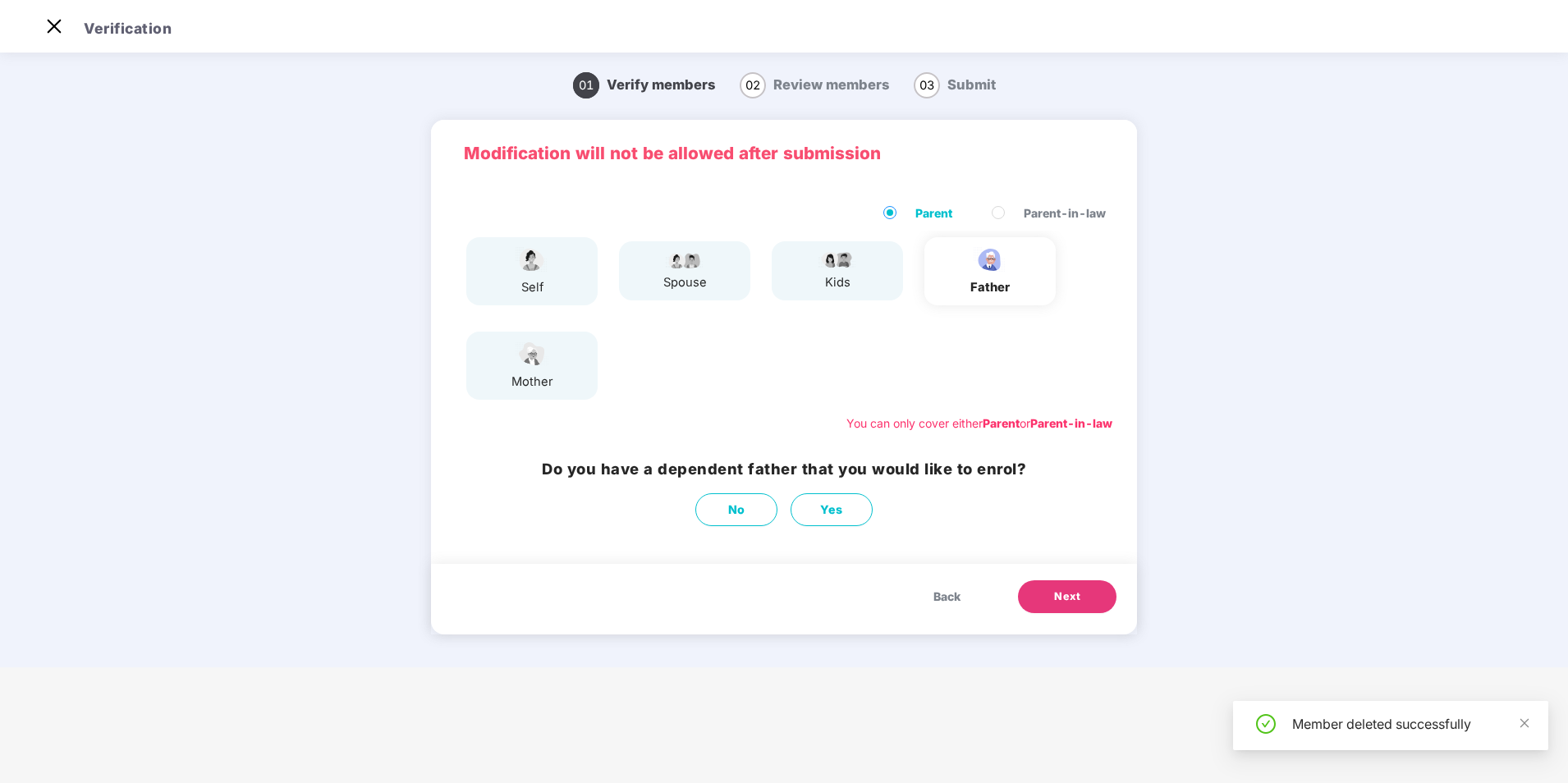
scroll to position [0, 0]
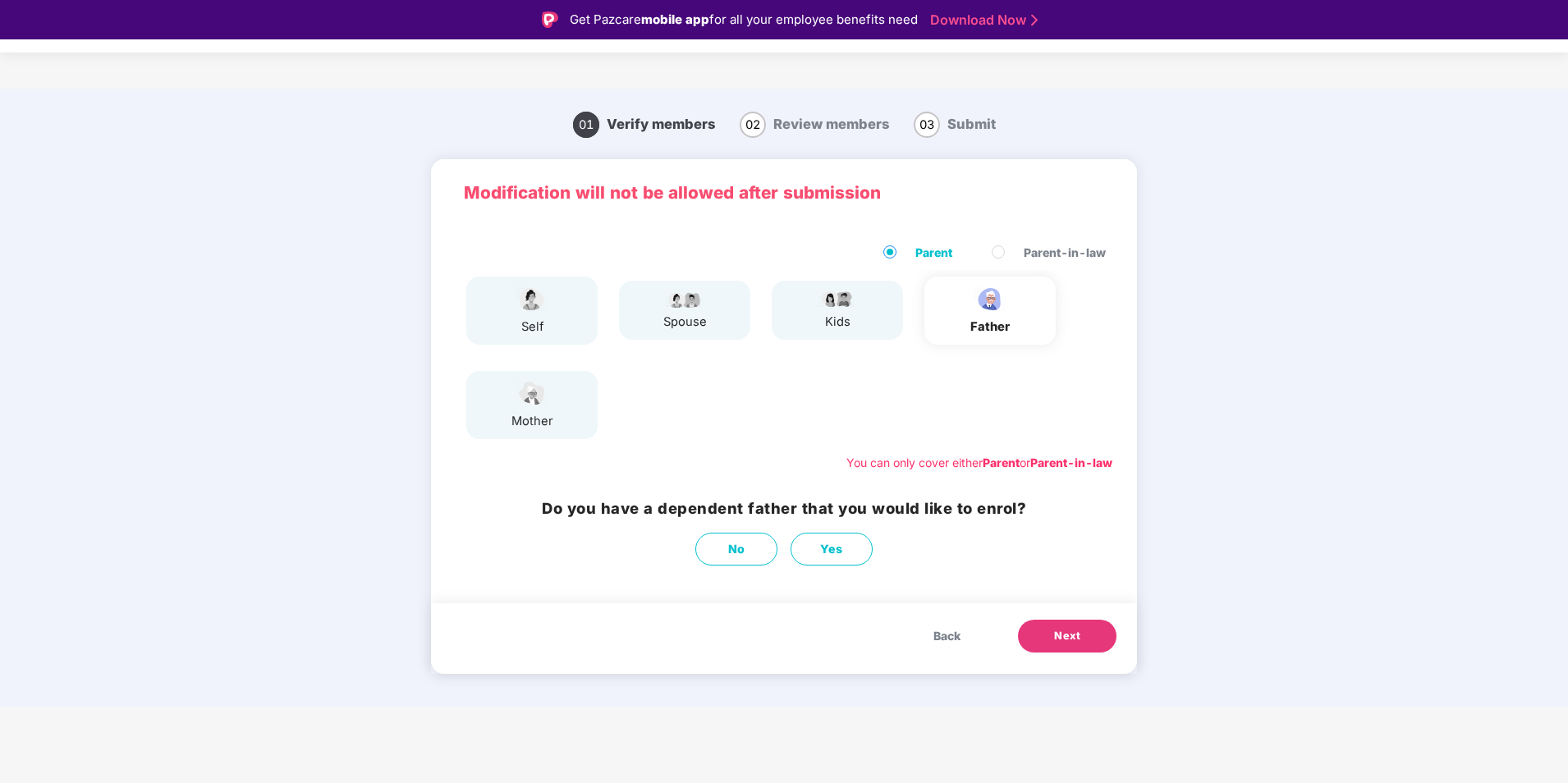
click at [526, 303] on img at bounding box center [532, 299] width 41 height 28
click at [950, 632] on span "Back" at bounding box center [946, 635] width 27 height 18
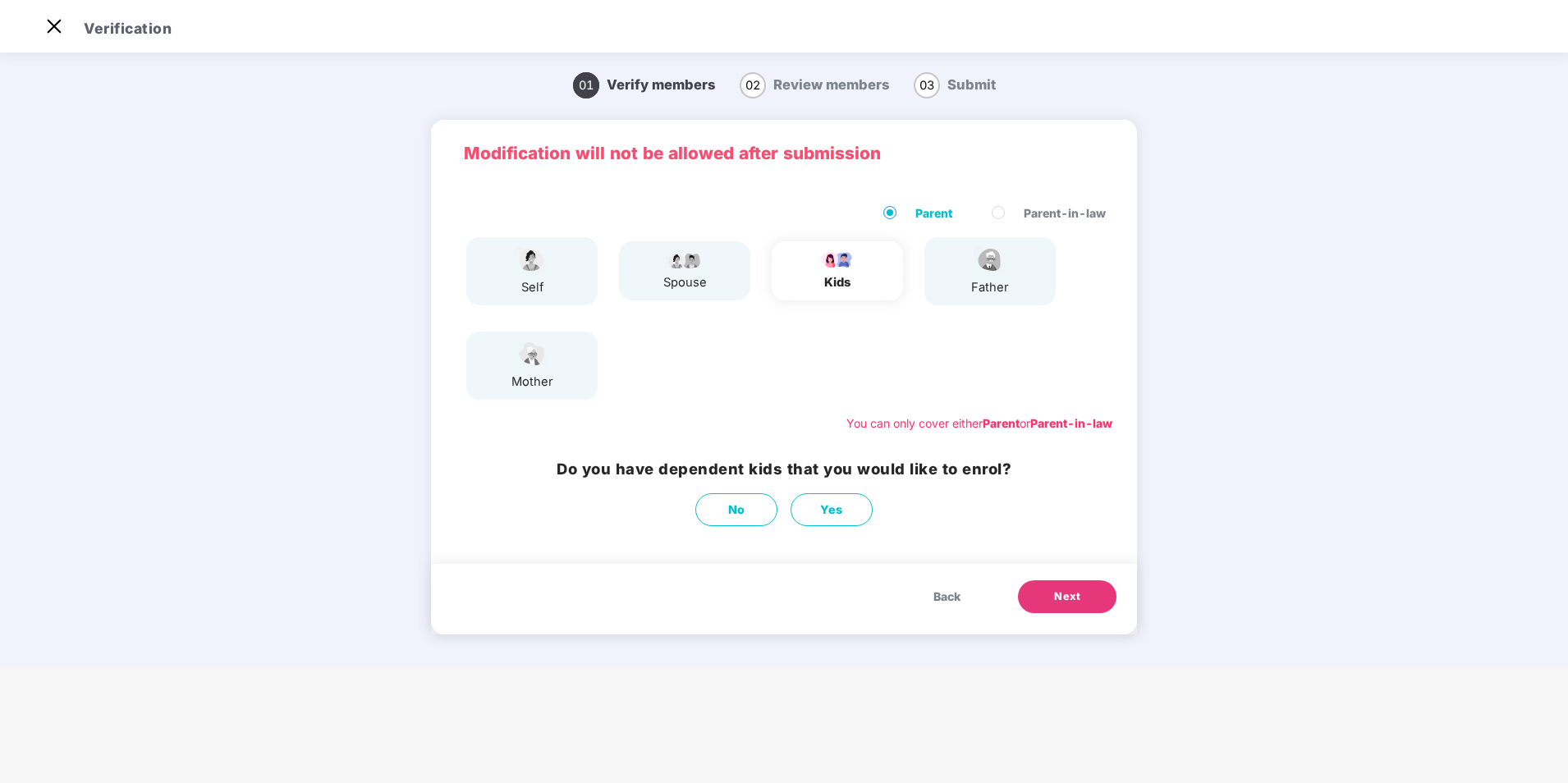
click at [944, 590] on span "Back" at bounding box center [946, 597] width 27 height 18
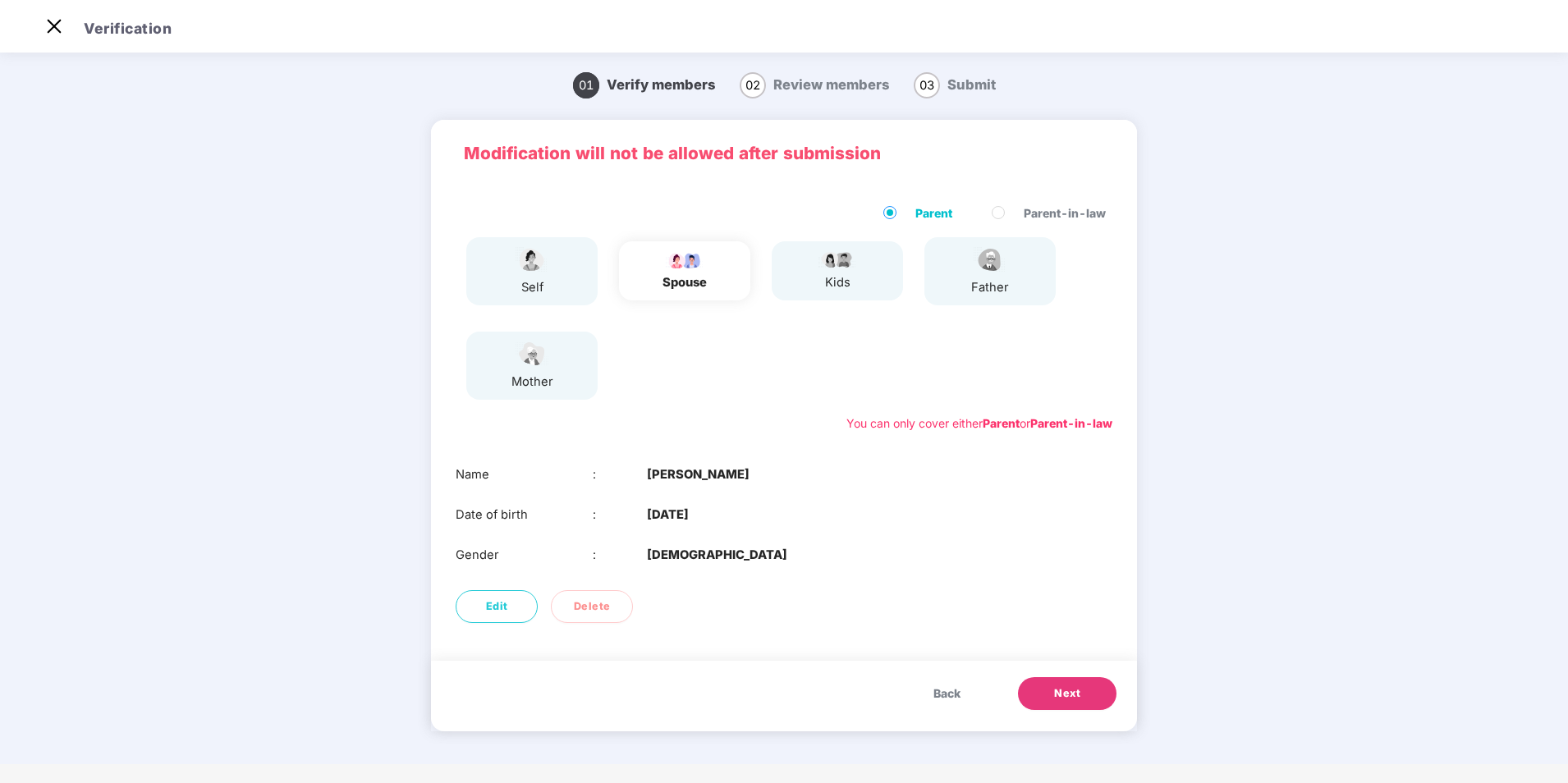
click at [947, 689] on span "Back" at bounding box center [946, 693] width 27 height 18
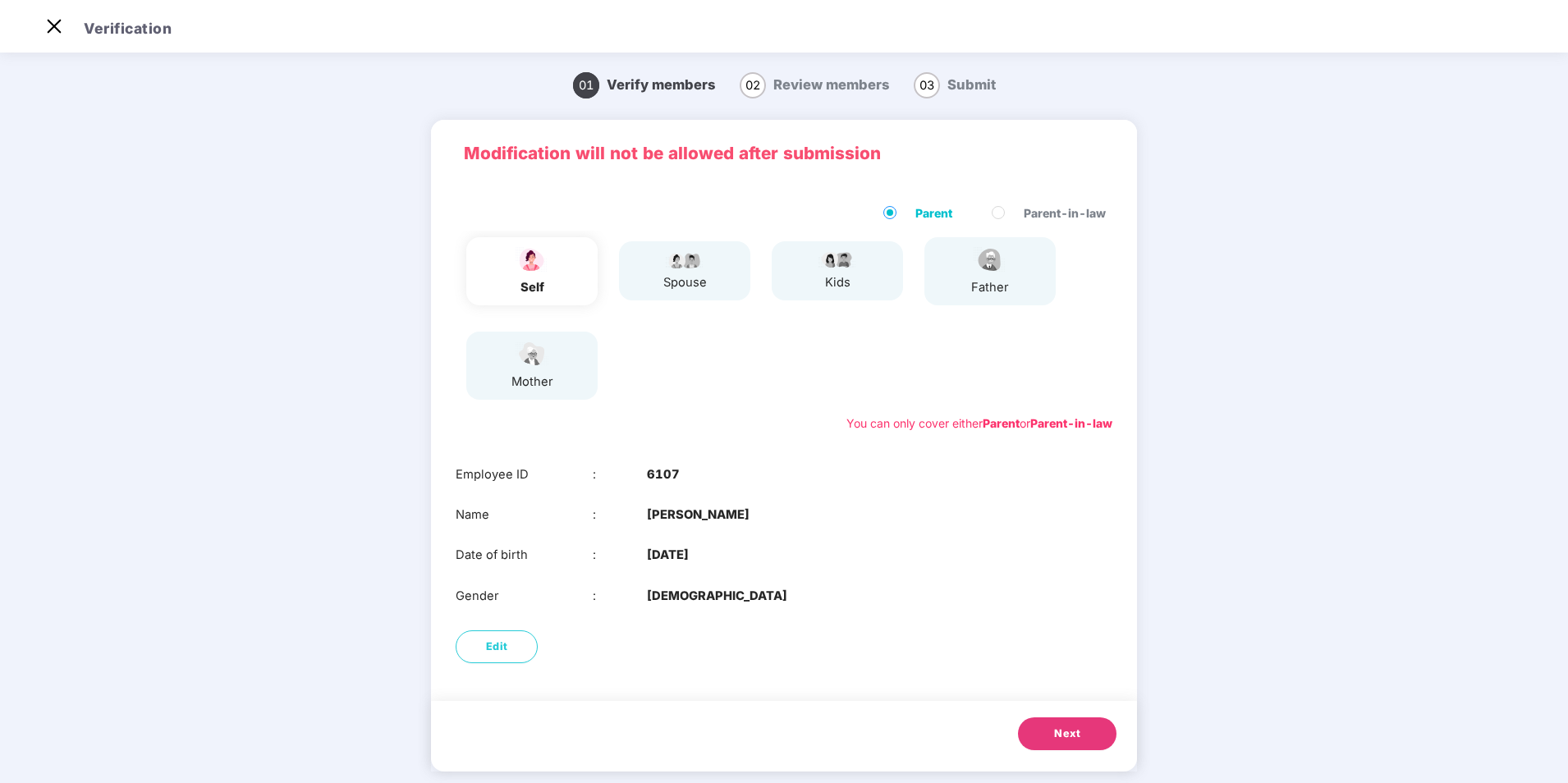
click at [1044, 728] on button "Next" at bounding box center [1067, 734] width 98 height 33
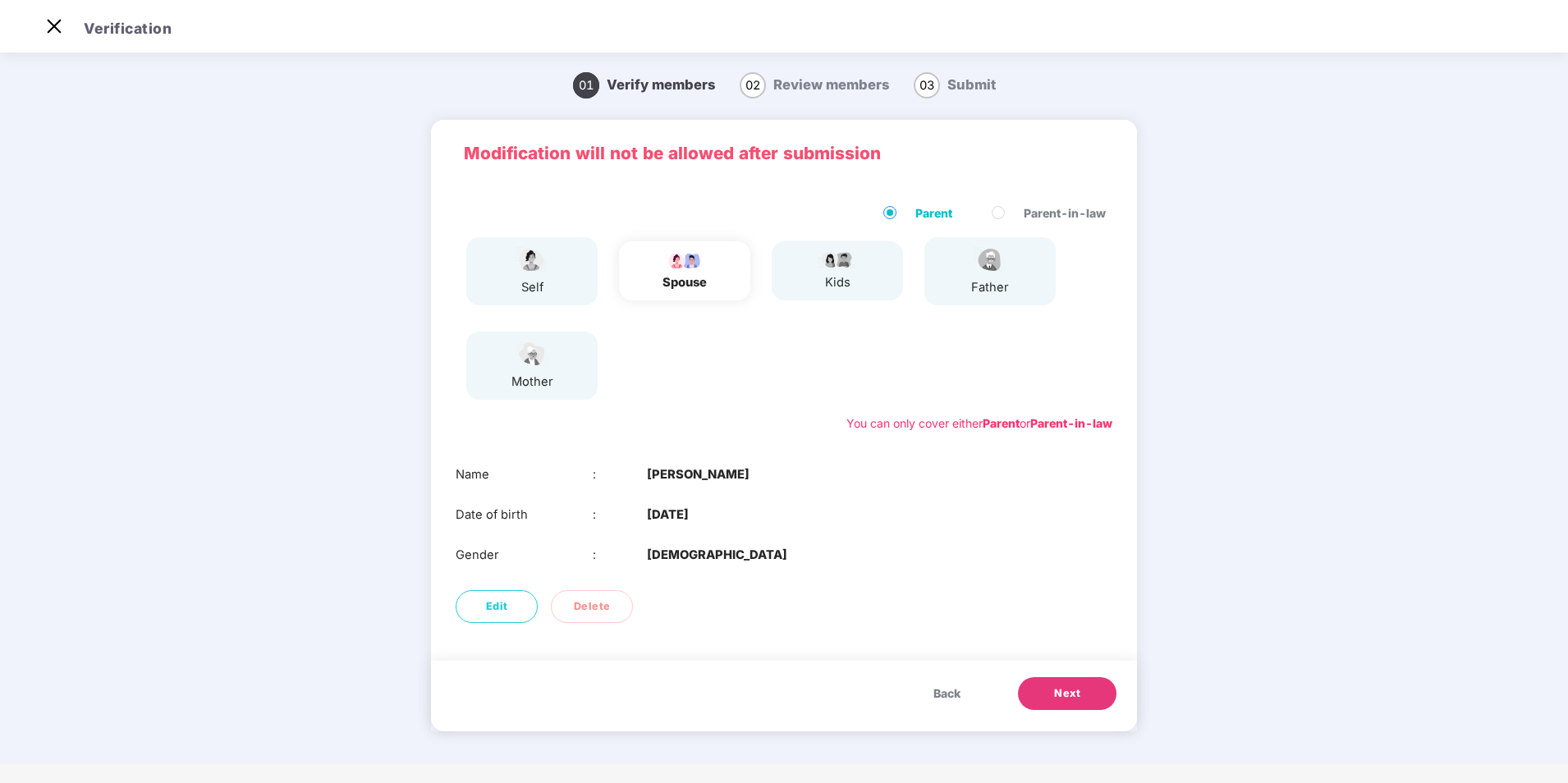
click at [1064, 682] on button "Next" at bounding box center [1067, 693] width 98 height 33
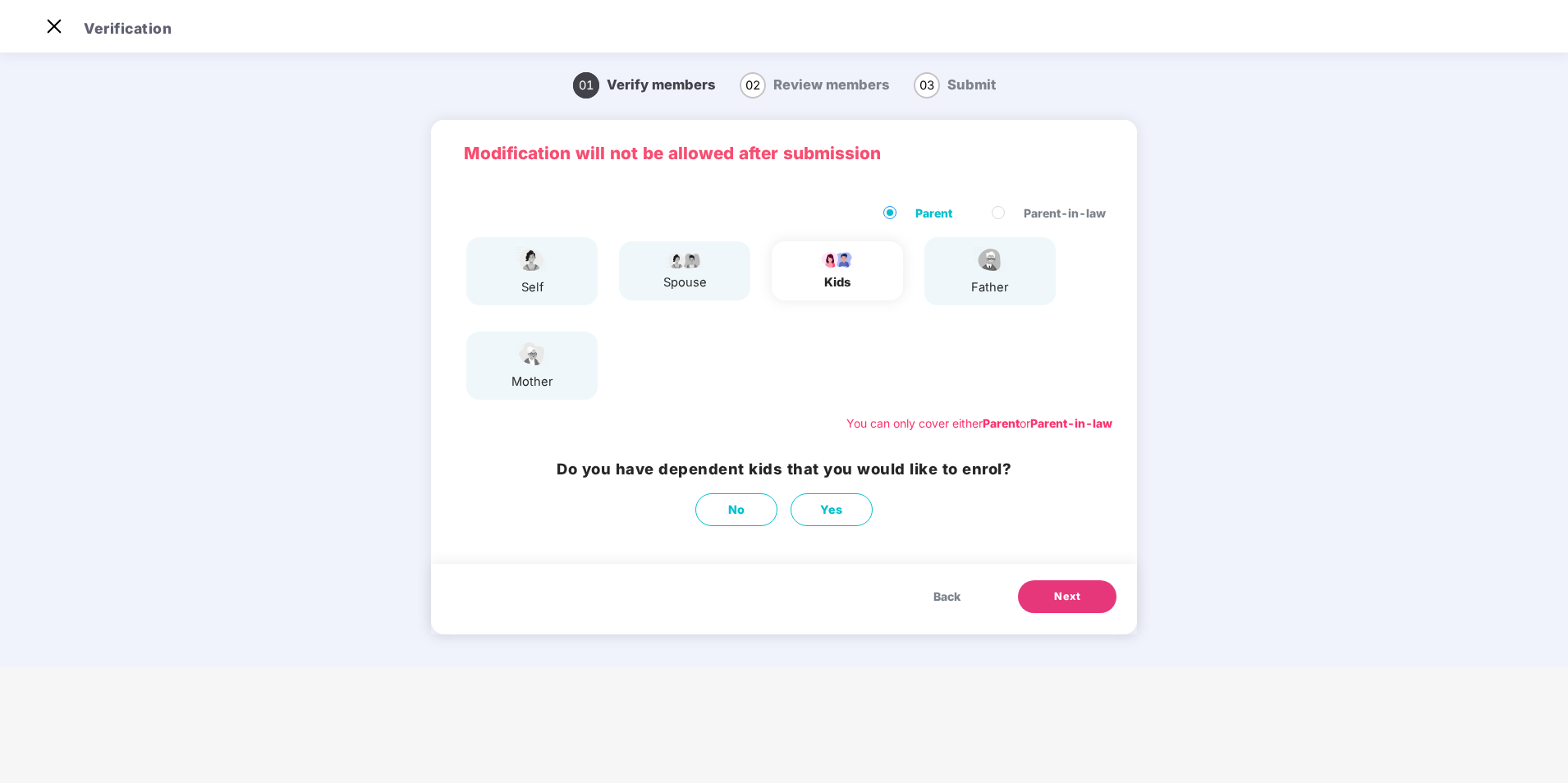
click at [1059, 597] on span "Next" at bounding box center [1067, 597] width 26 height 16
click at [1053, 590] on button "Next" at bounding box center [1067, 597] width 98 height 33
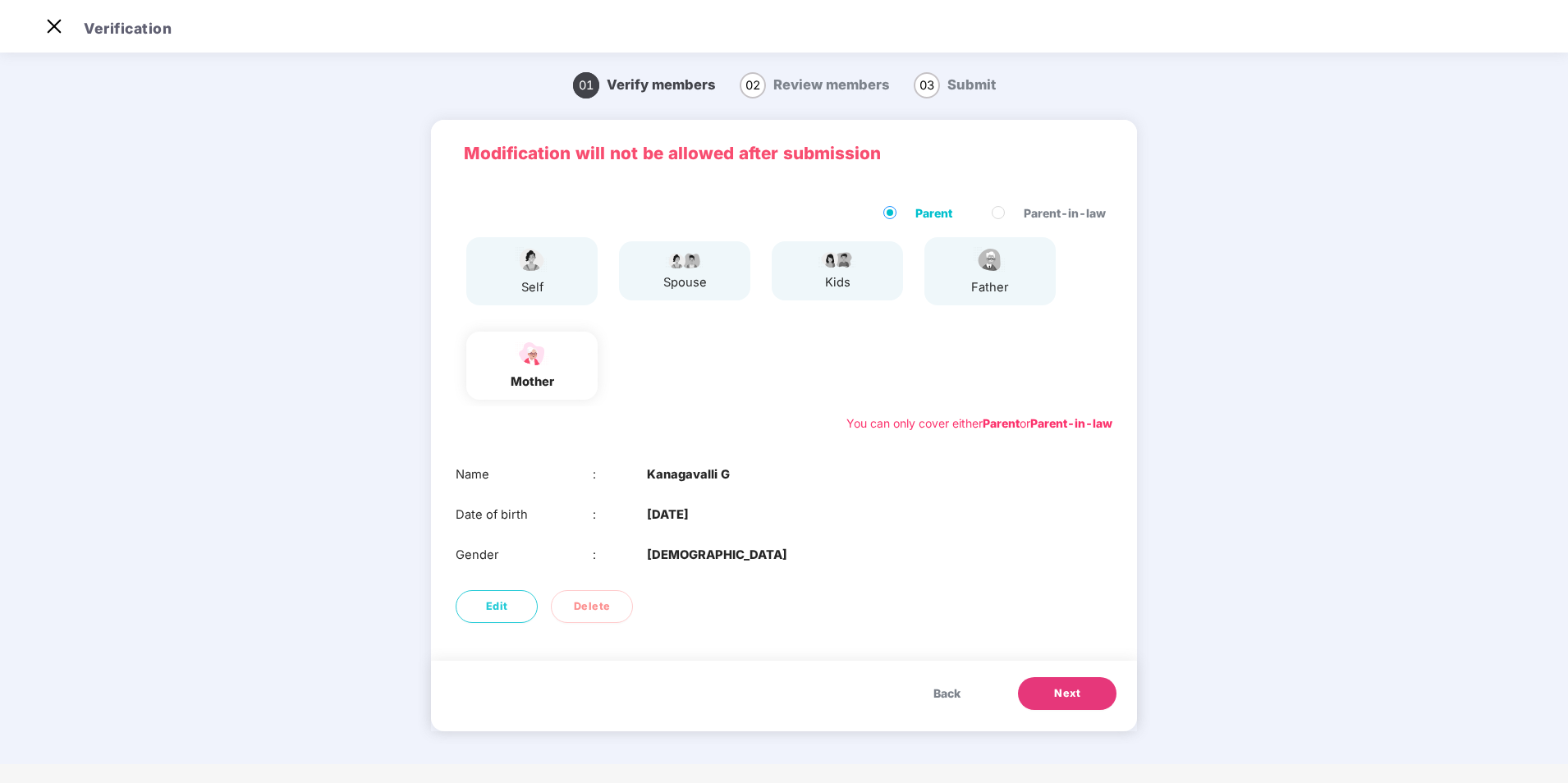
click at [1089, 696] on button "Next" at bounding box center [1067, 693] width 98 height 33
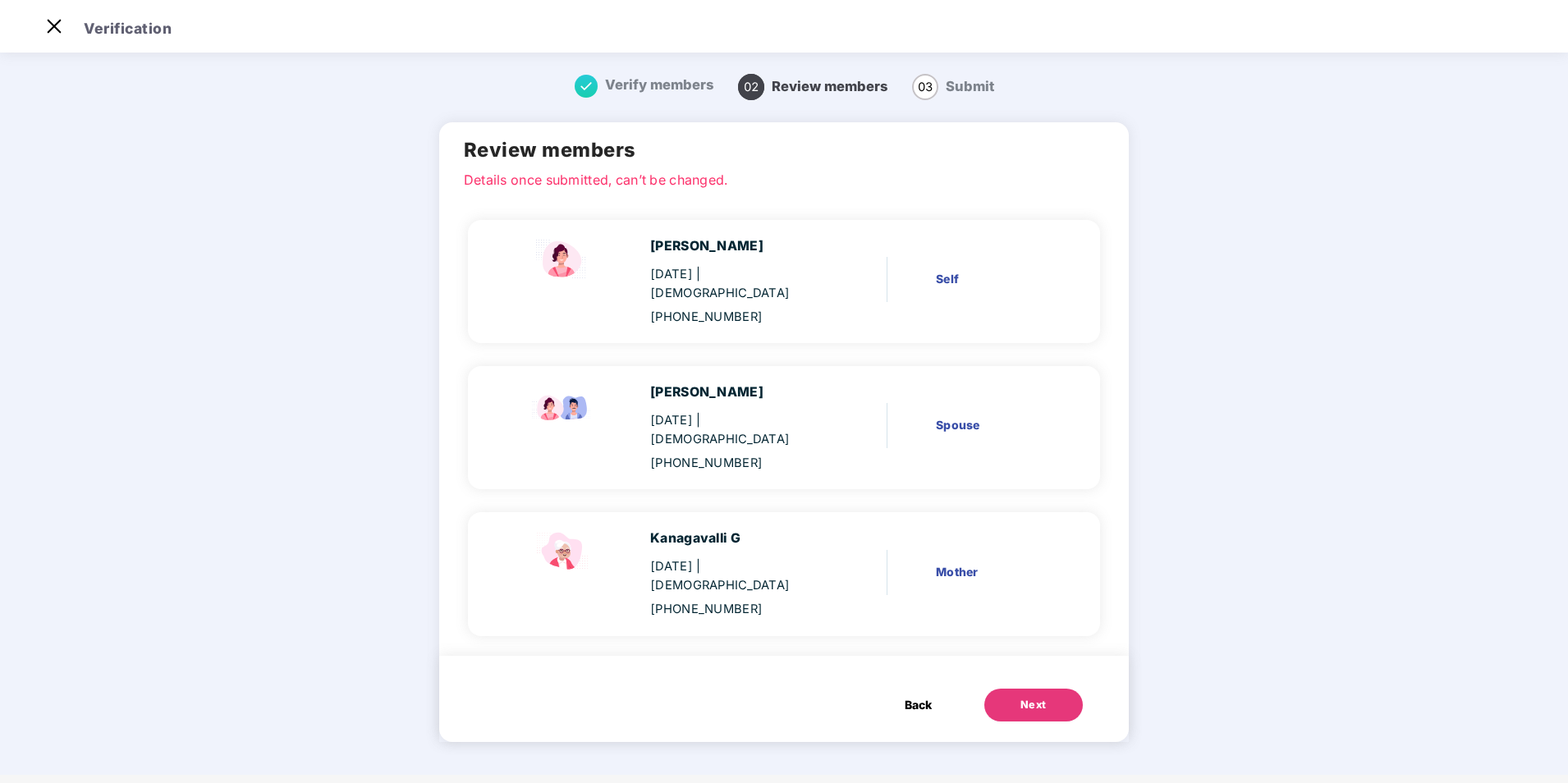
click at [1026, 697] on div "Next" at bounding box center [1034, 704] width 26 height 16
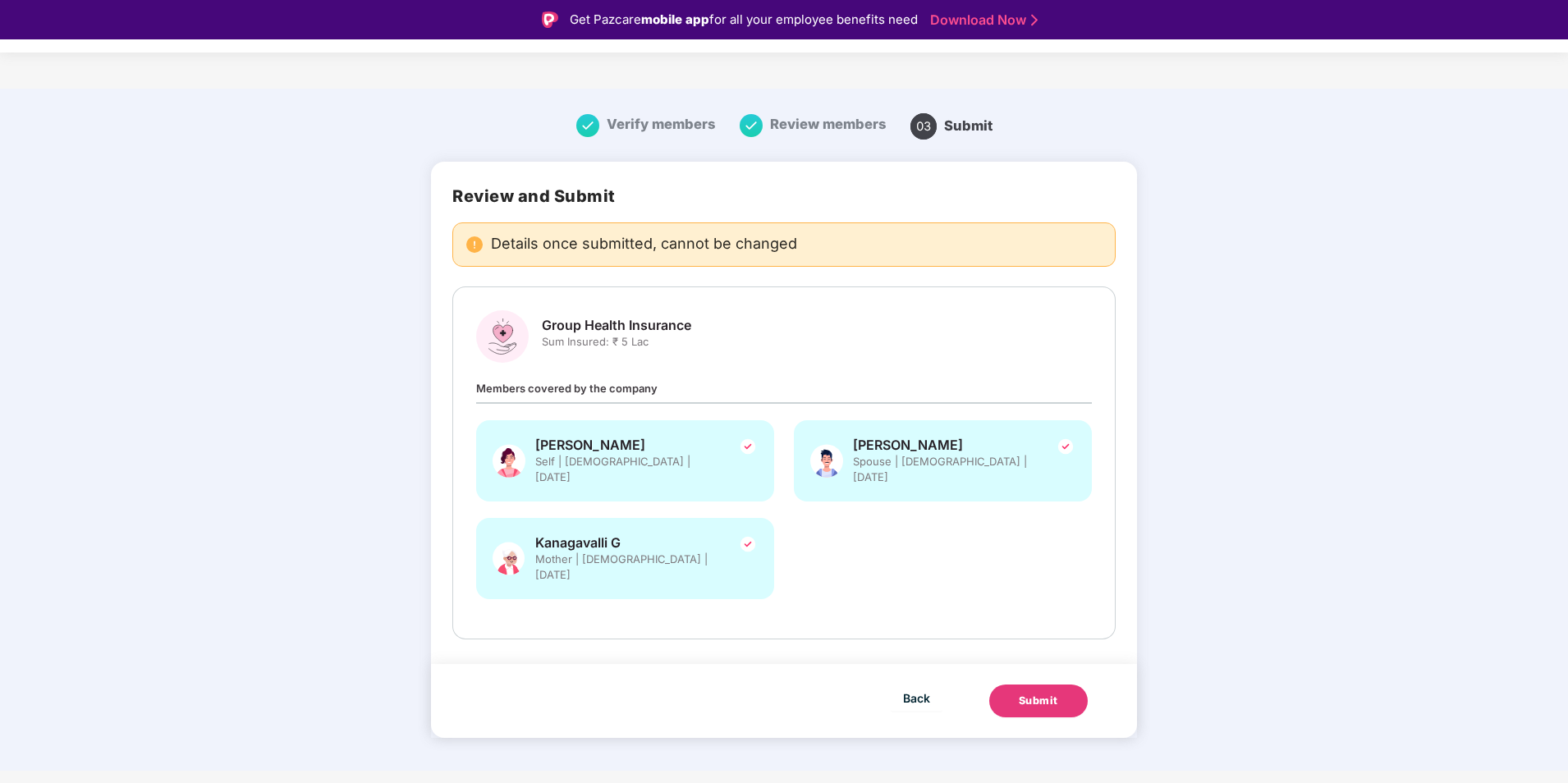
click at [1062, 685] on button "Submit" at bounding box center [1039, 701] width 98 height 33
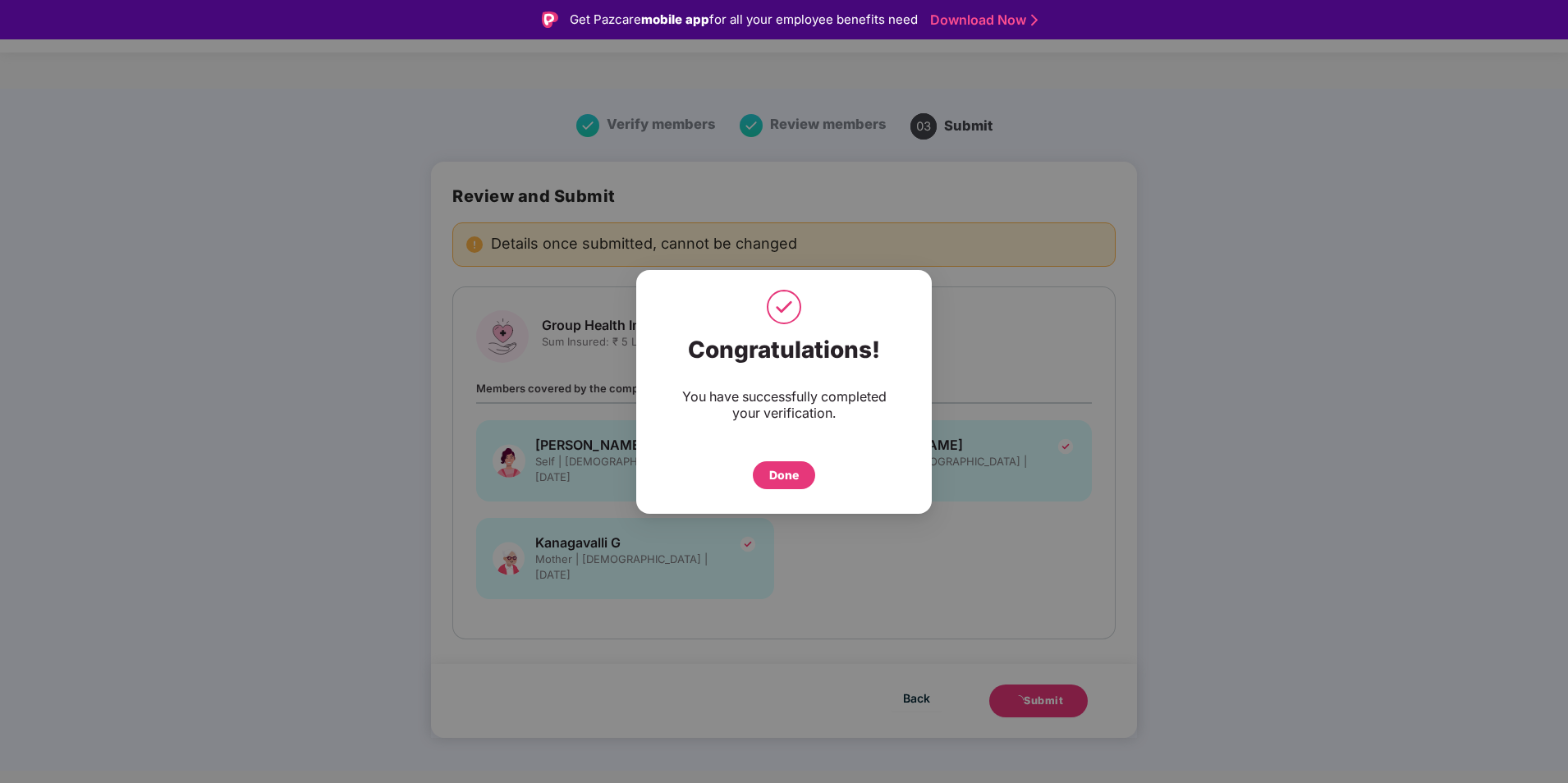
click at [782, 474] on div "Done" at bounding box center [784, 475] width 29 height 18
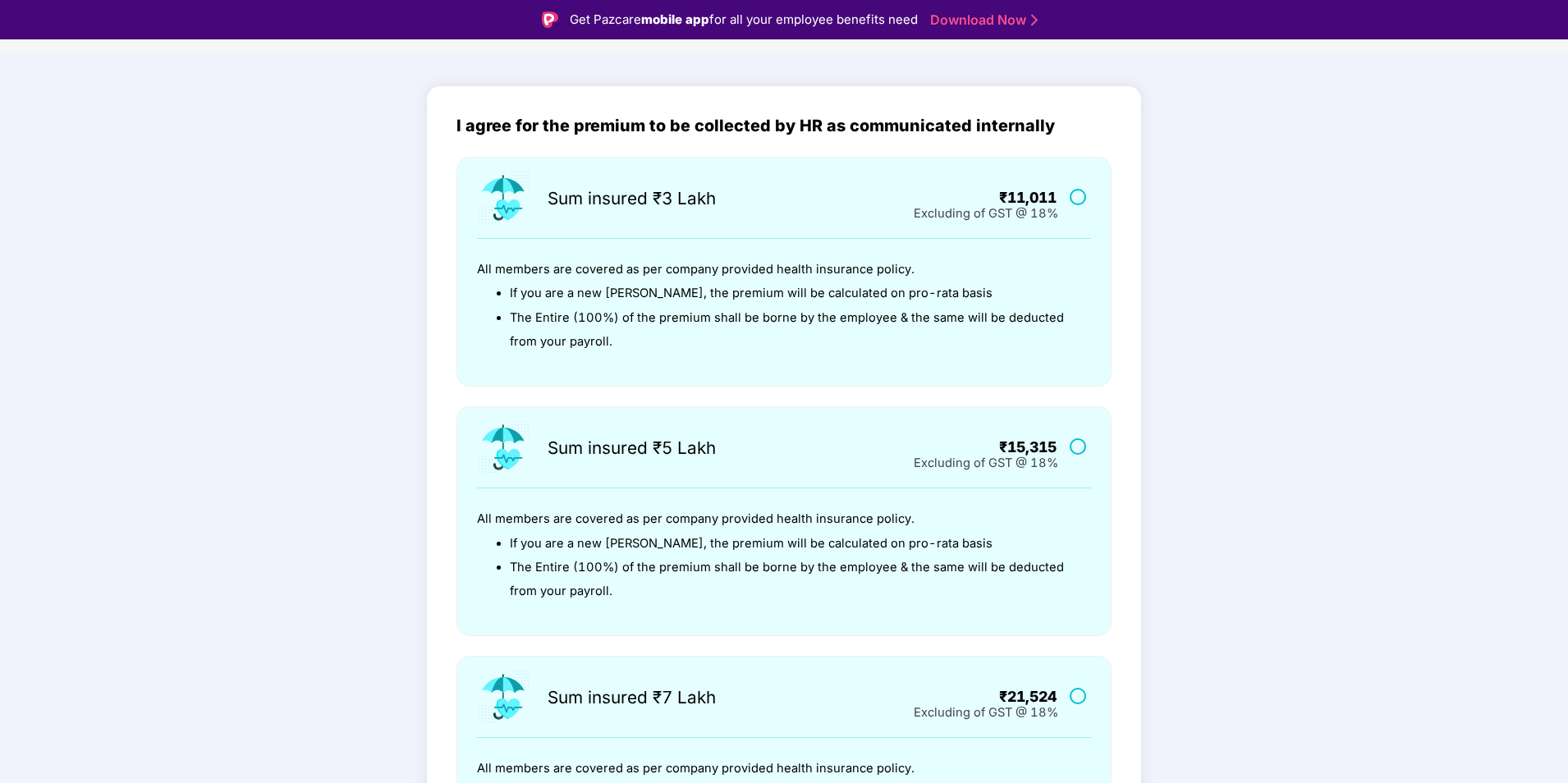
scroll to position [416, 0]
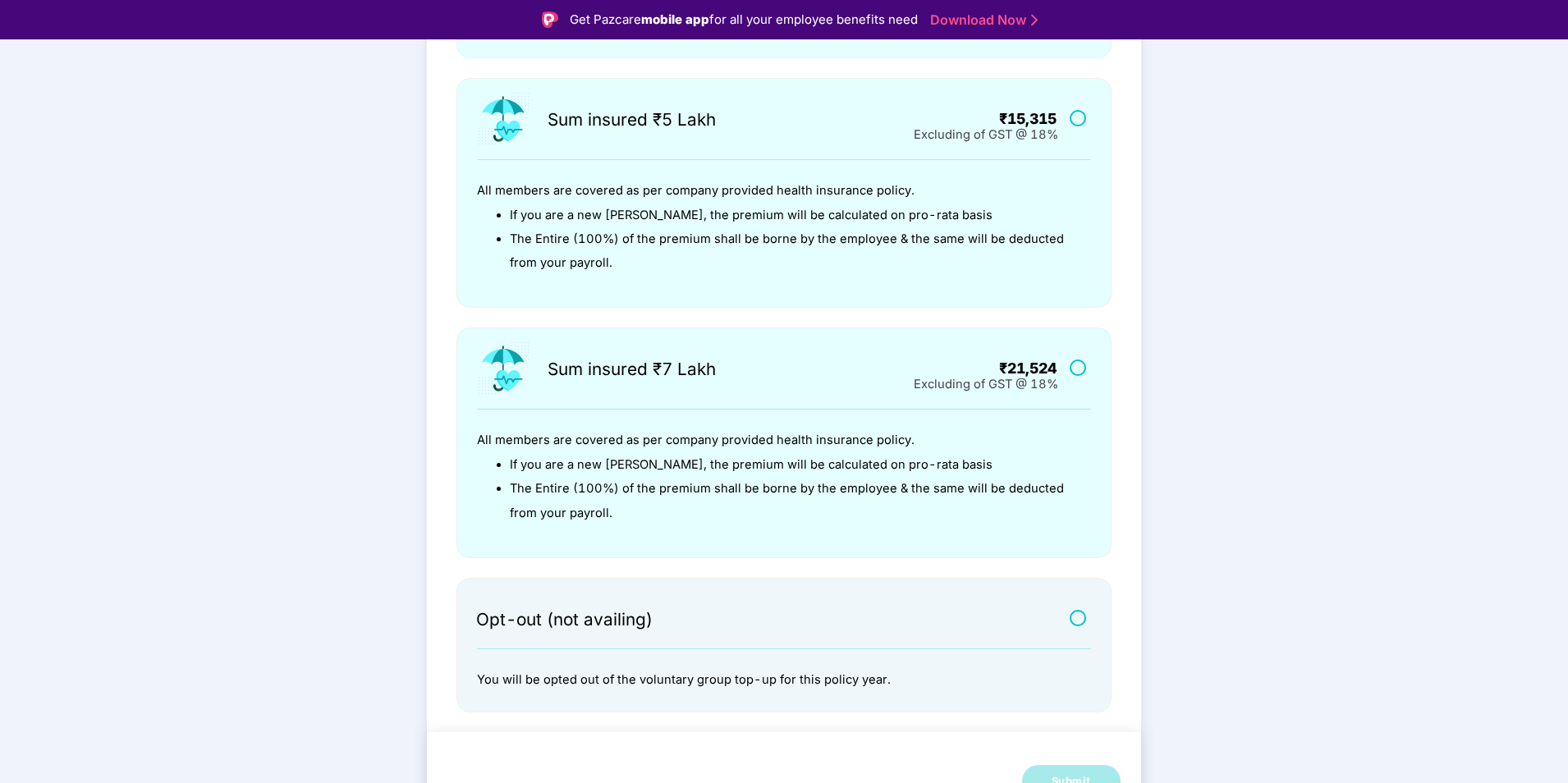
click at [1082, 616] on label at bounding box center [1080, 617] width 21 height 14
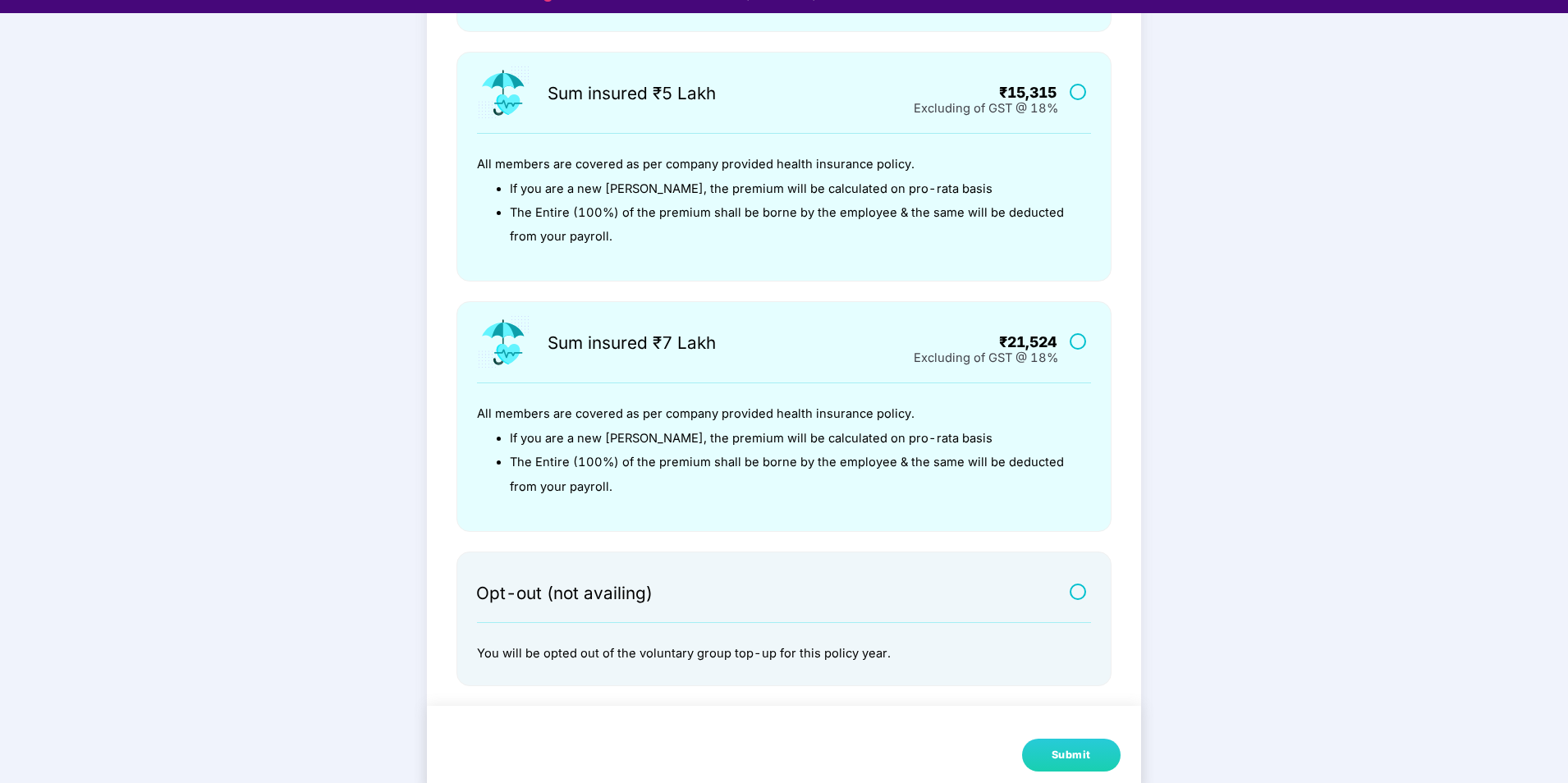
scroll to position [40, 0]
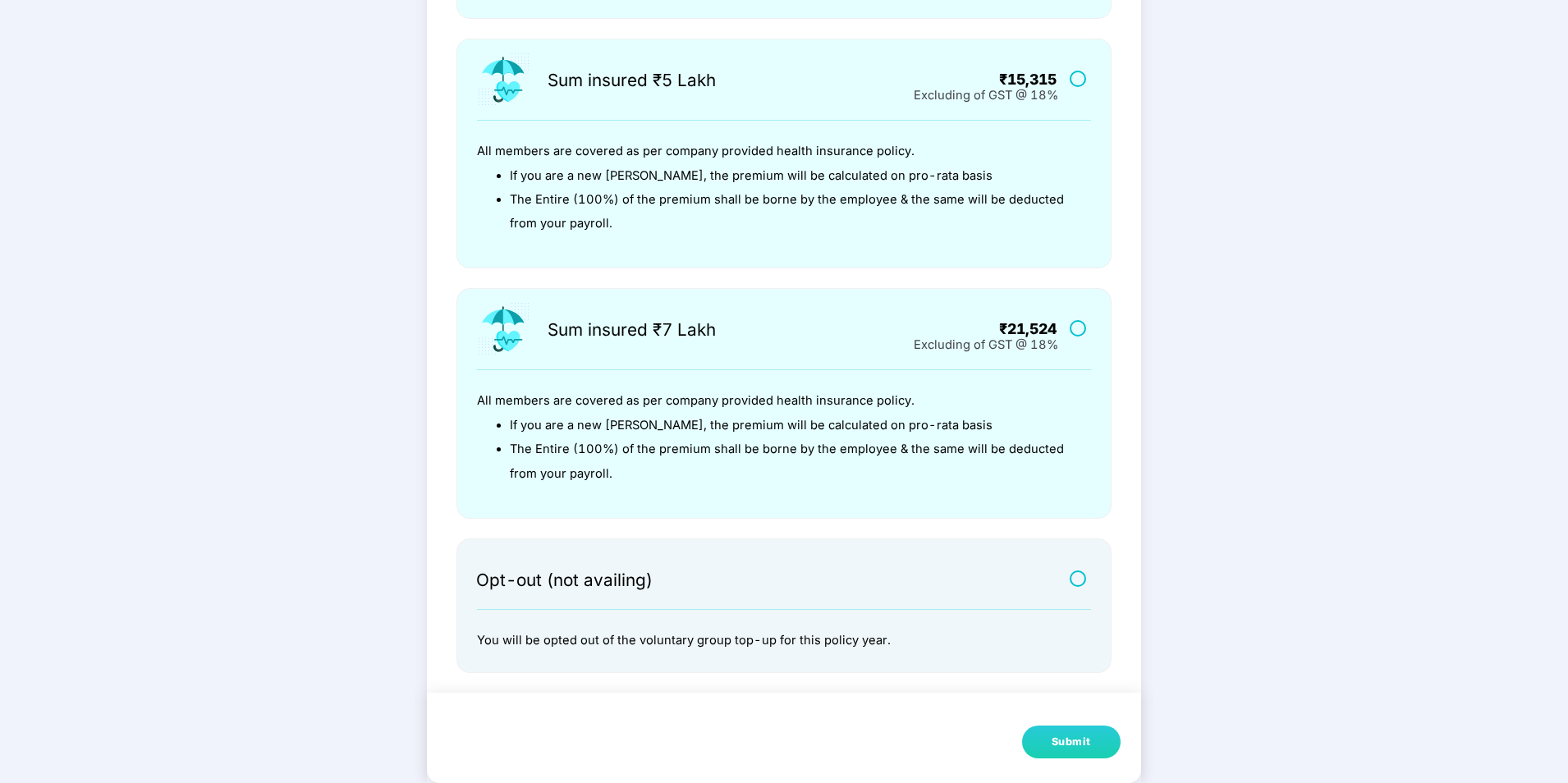
click at [1075, 742] on div "Submit" at bounding box center [1072, 742] width 40 height 16
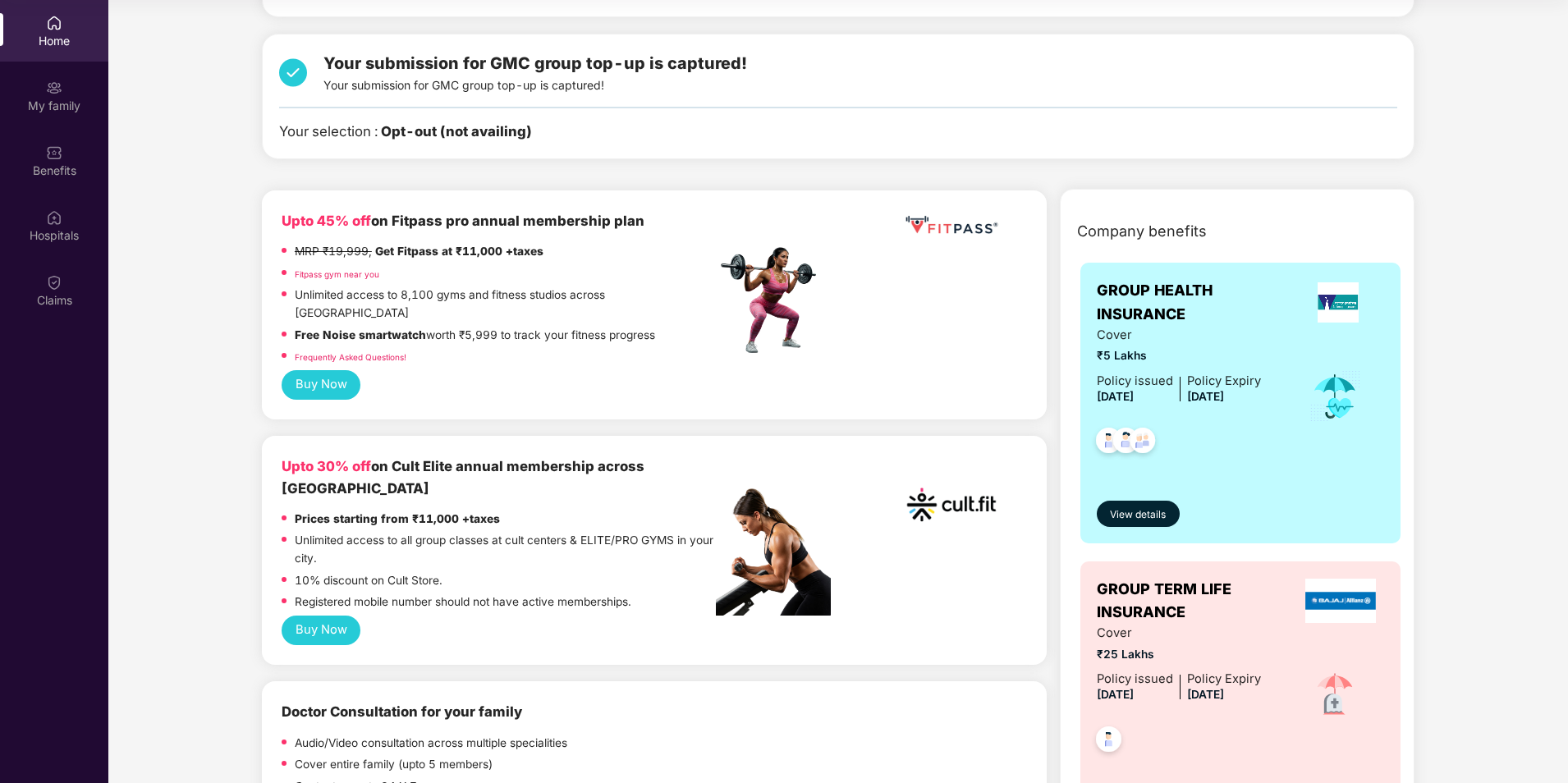
scroll to position [0, 0]
